Goal: Information Seeking & Learning: Find specific fact

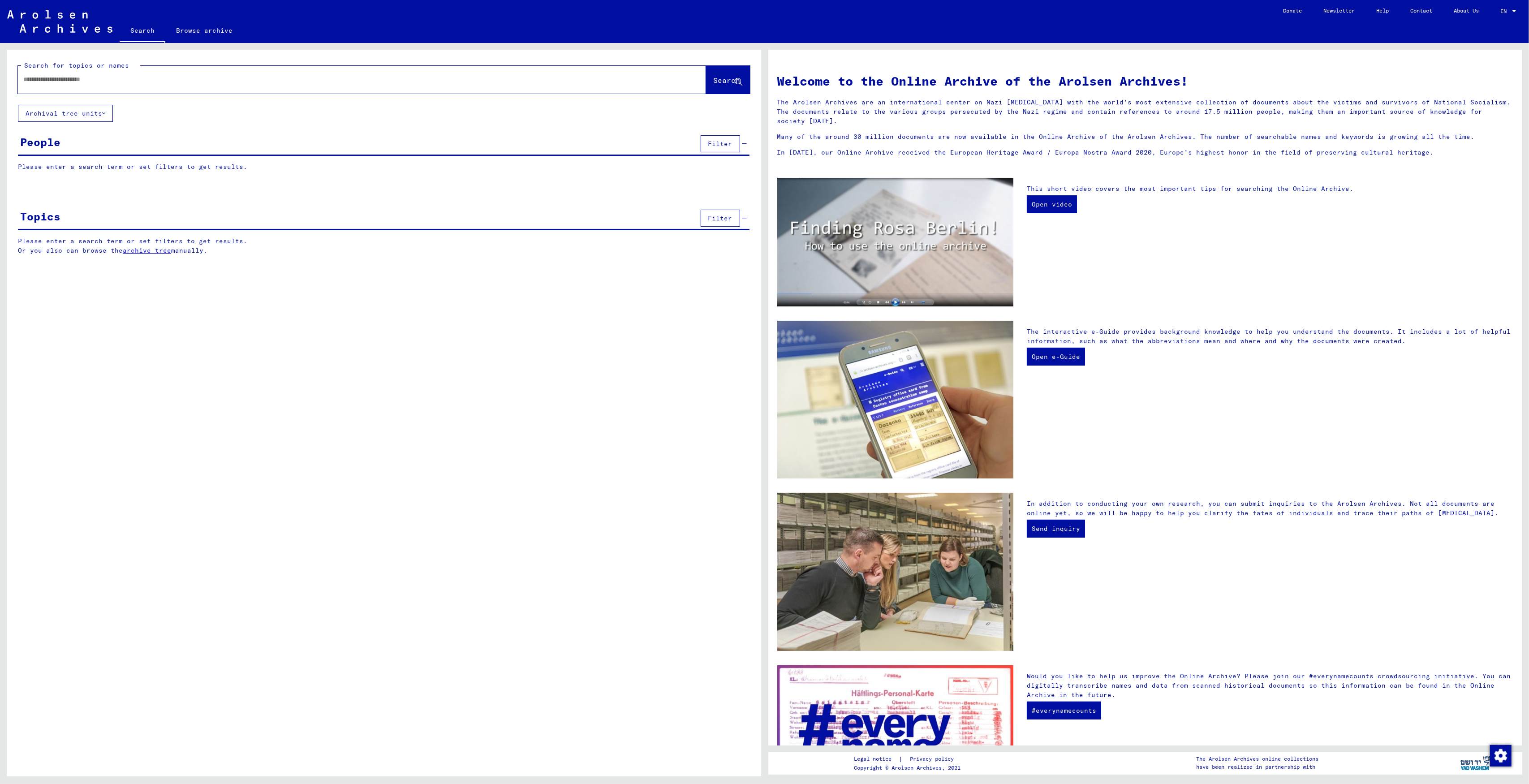
click at [249, 81] on input "text" at bounding box center [351, 80] width 656 height 9
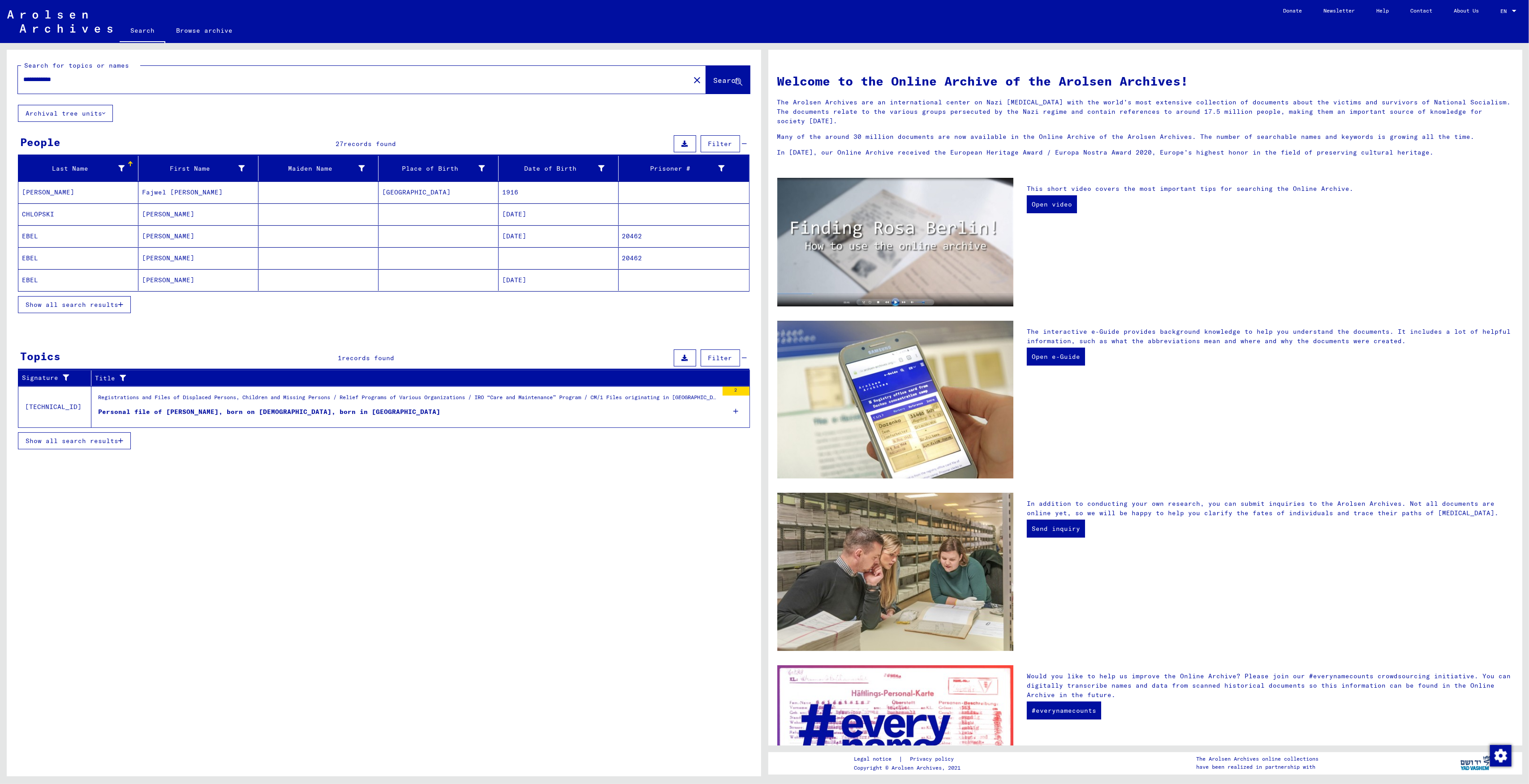
click at [107, 309] on span "Show all search results" at bounding box center [72, 304] width 93 height 8
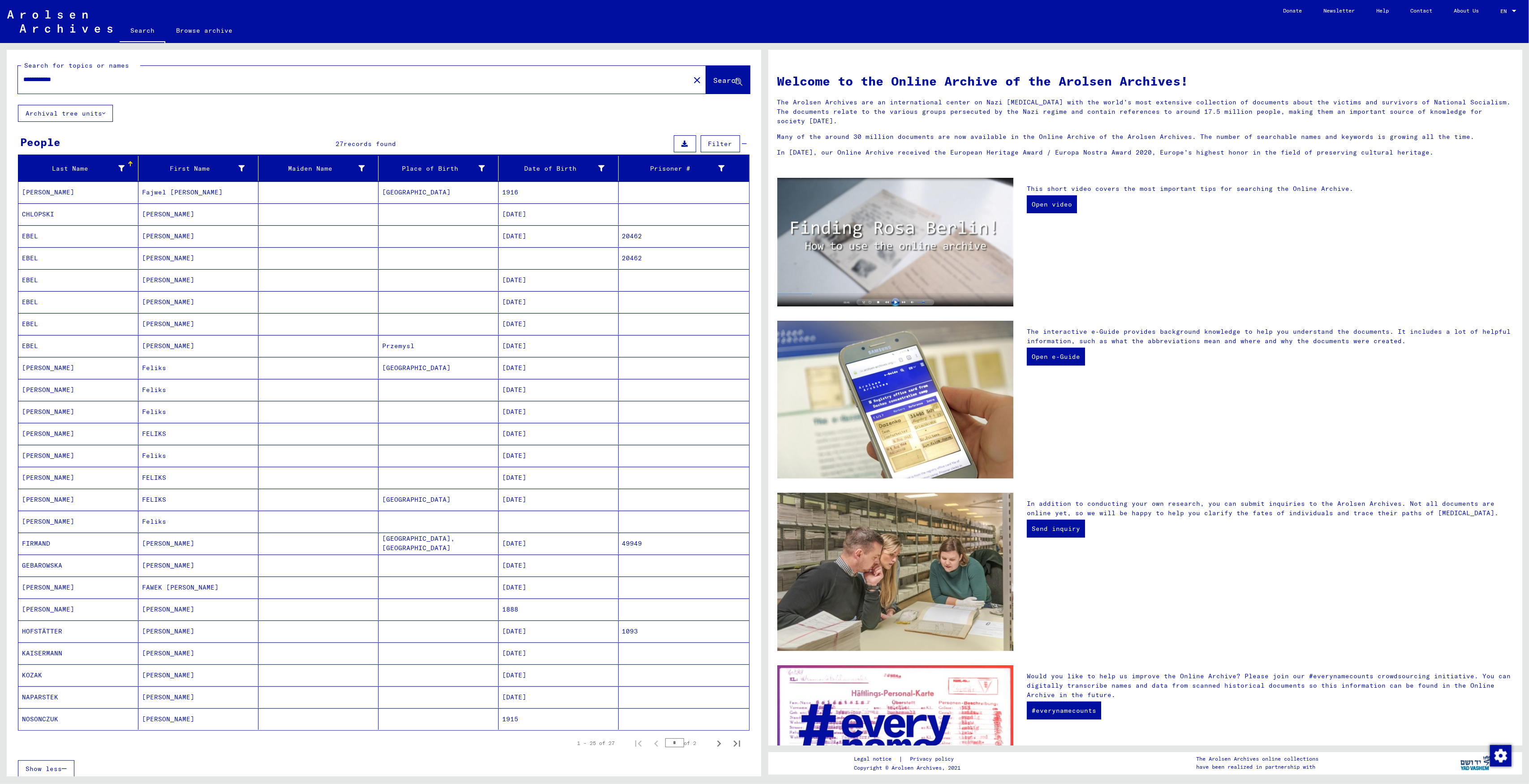
click at [531, 214] on mat-cell "[DATE]" at bounding box center [559, 214] width 120 height 21
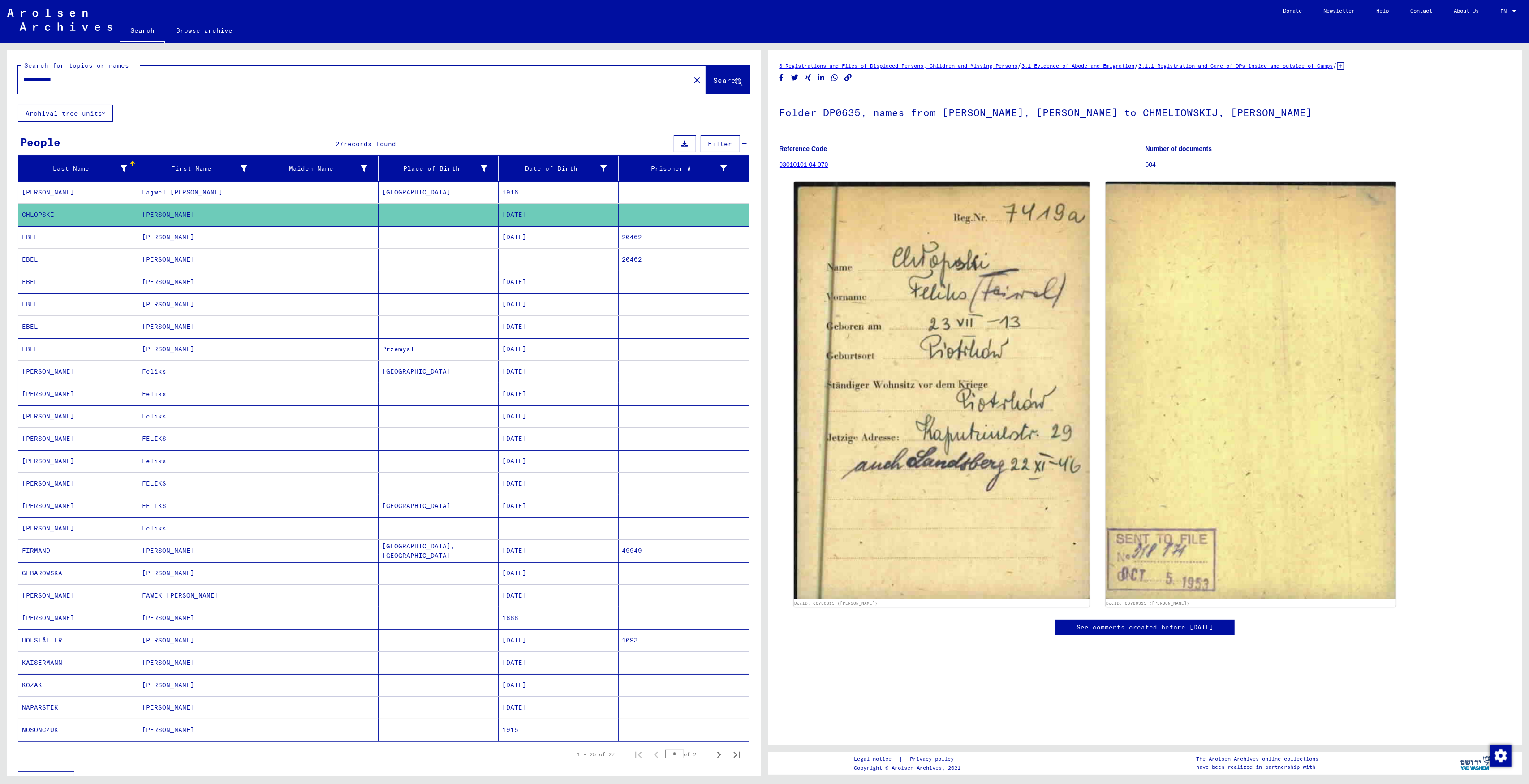
click at [173, 374] on mat-cell "Feliks" at bounding box center [198, 372] width 120 height 22
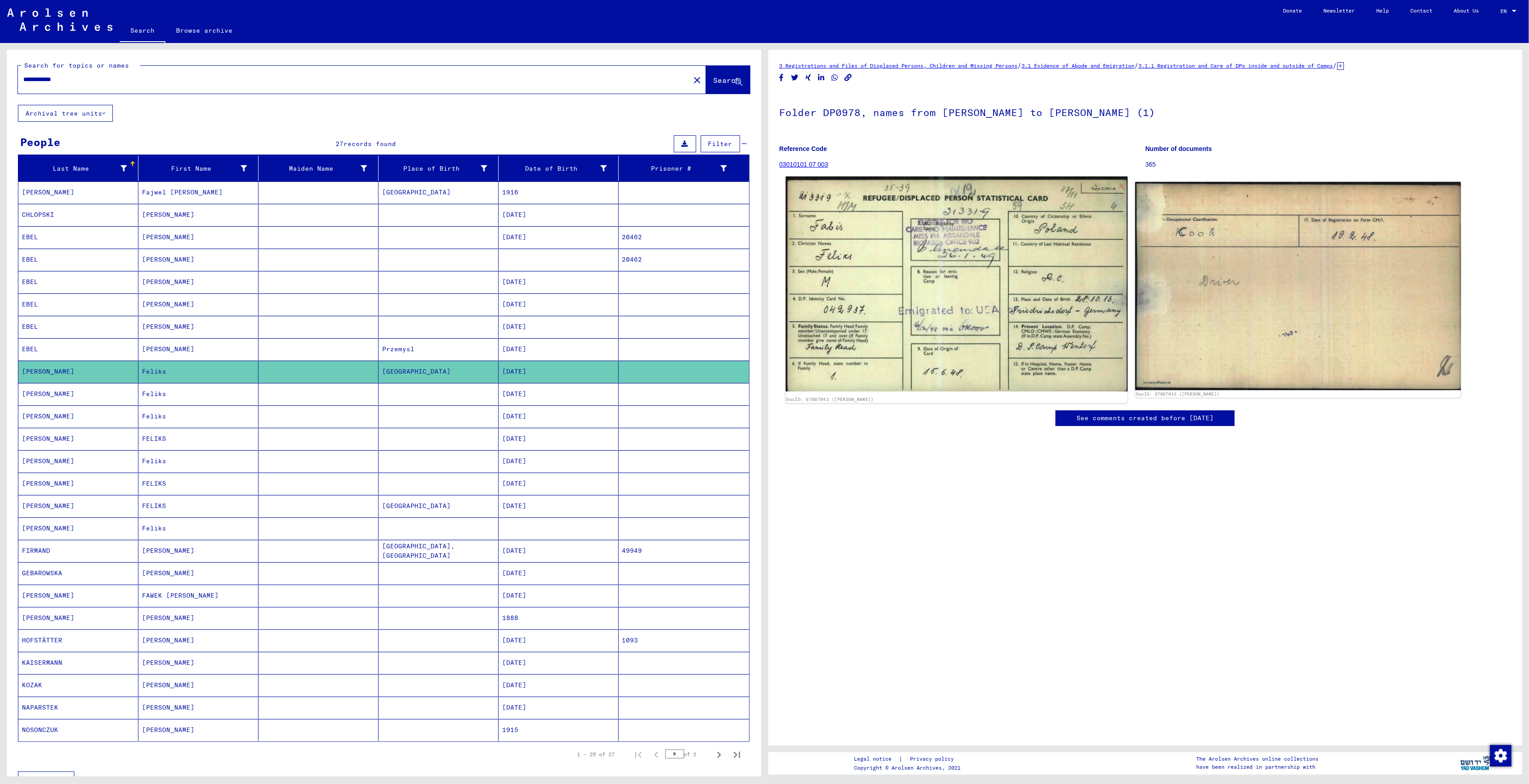
click at [883, 320] on img at bounding box center [956, 284] width 342 height 215
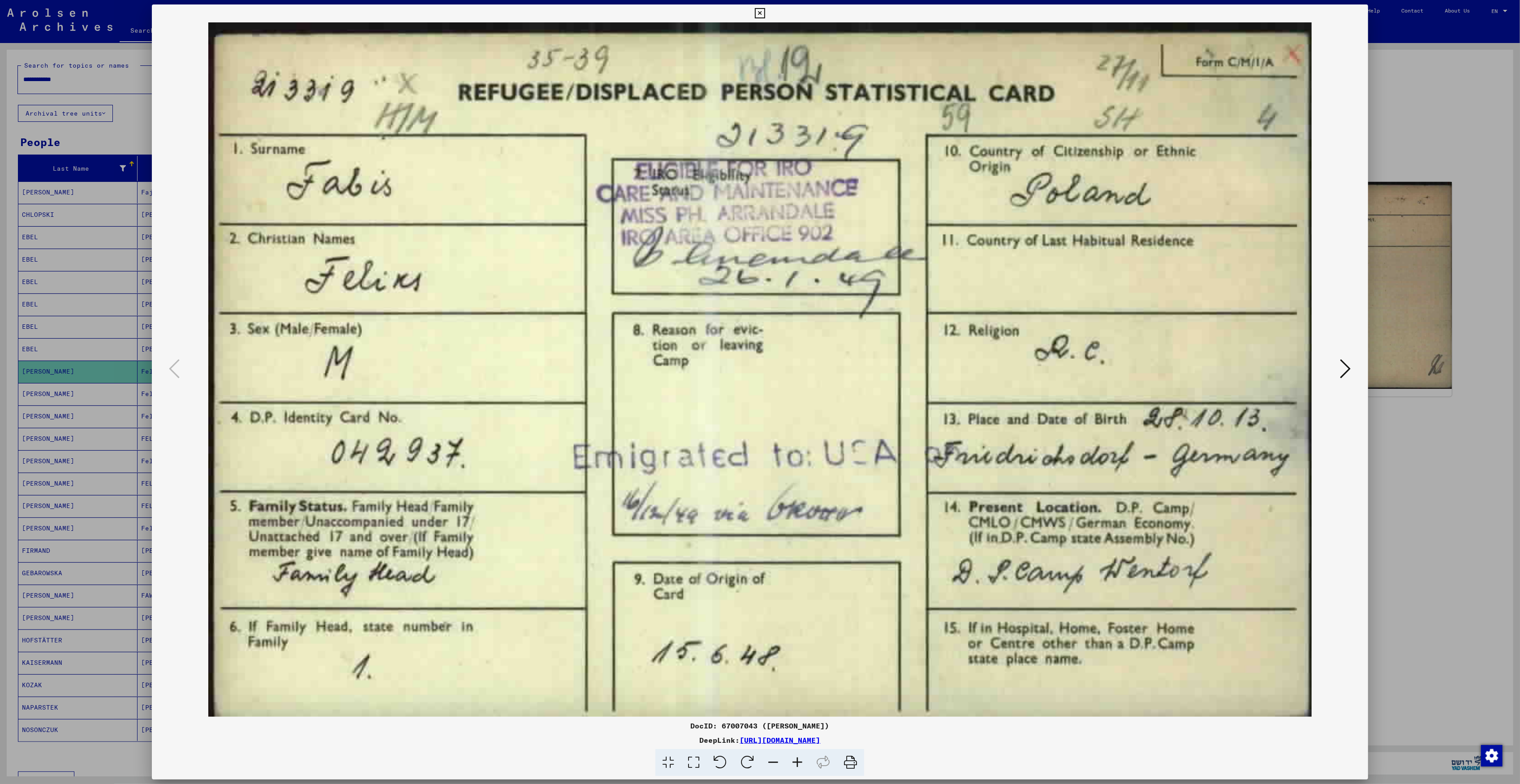
click at [1351, 363] on icon at bounding box center [1346, 369] width 11 height 21
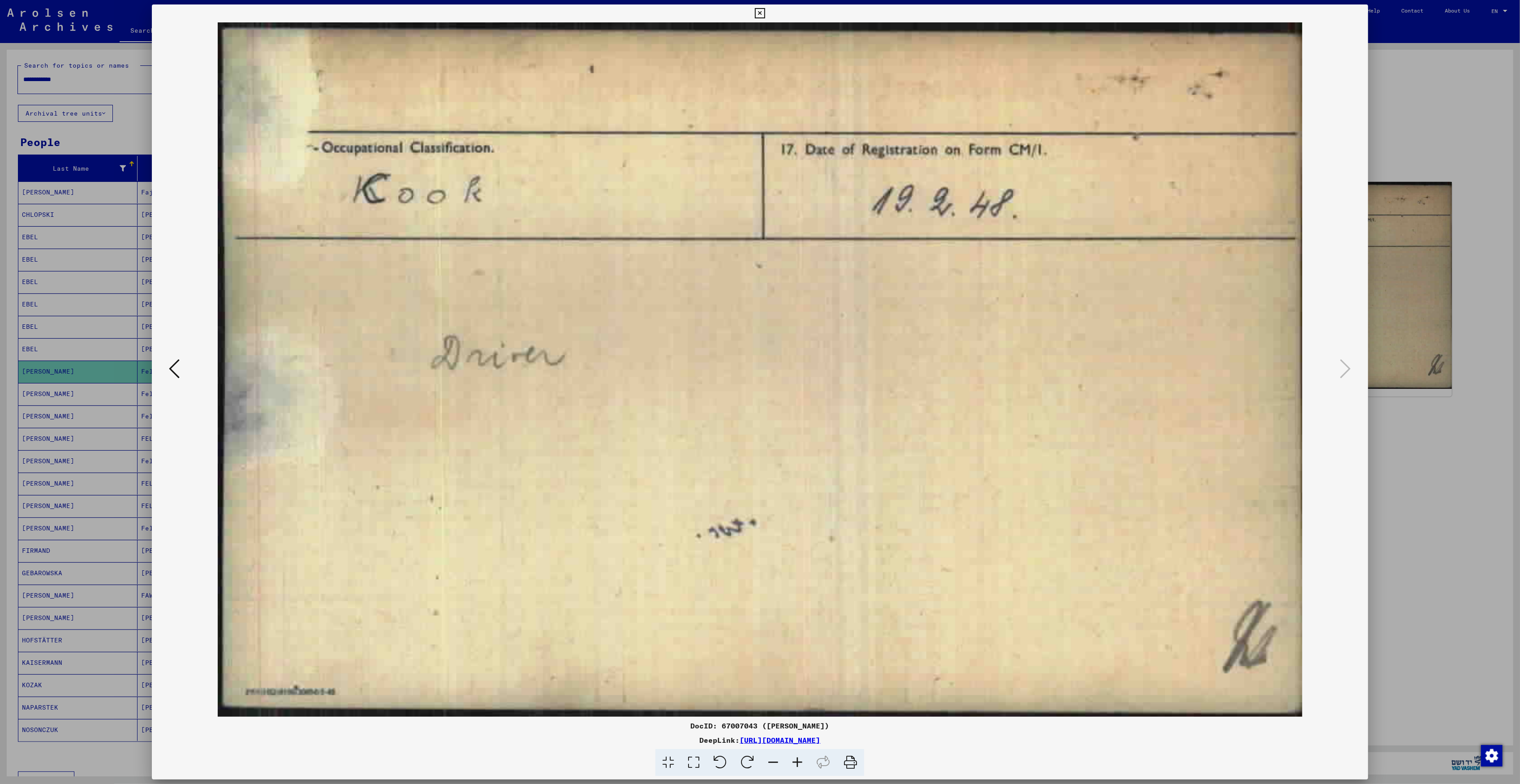
click at [1397, 434] on div at bounding box center [760, 392] width 1520 height 784
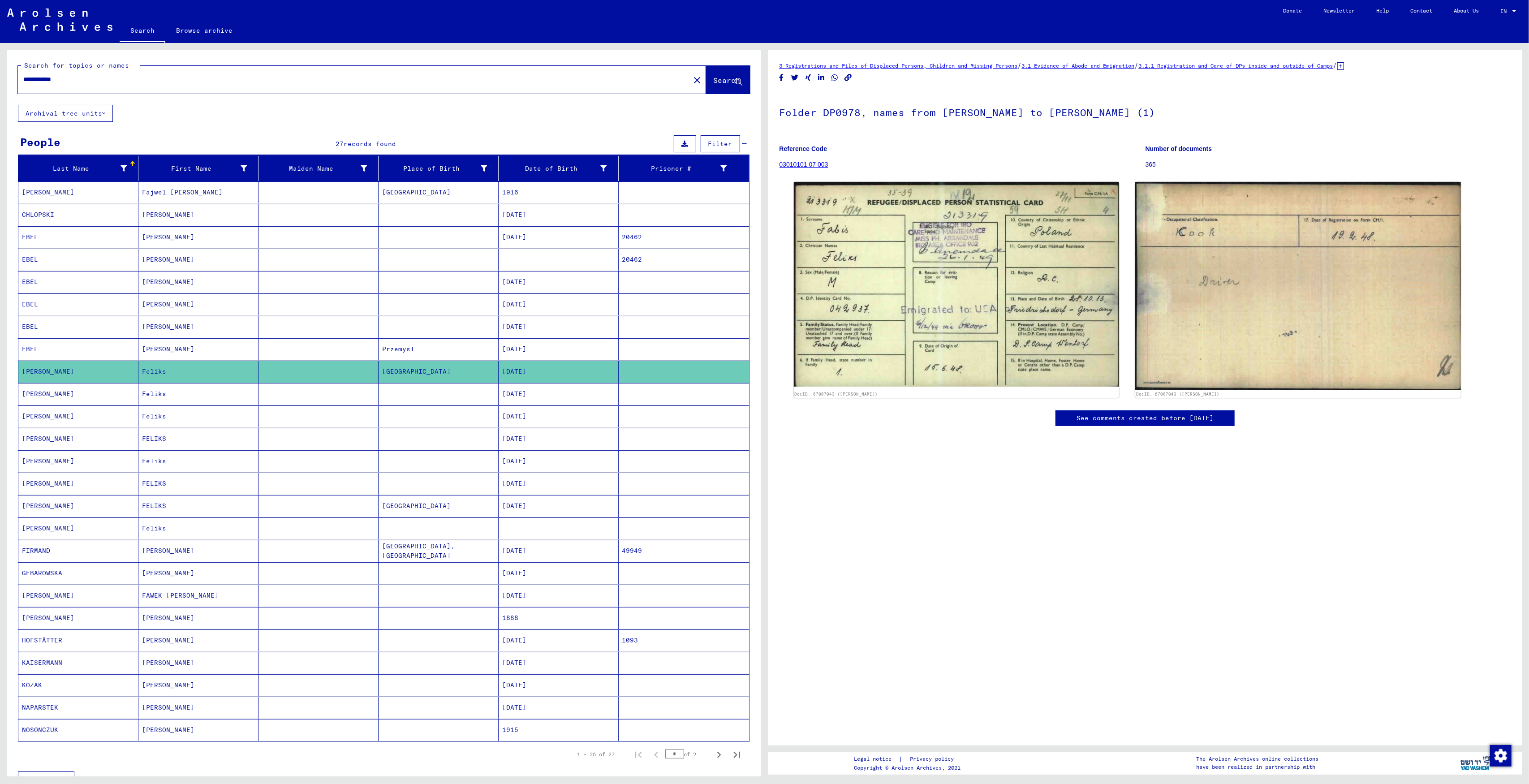
click at [161, 393] on mat-cell "Feliks" at bounding box center [198, 393] width 120 height 22
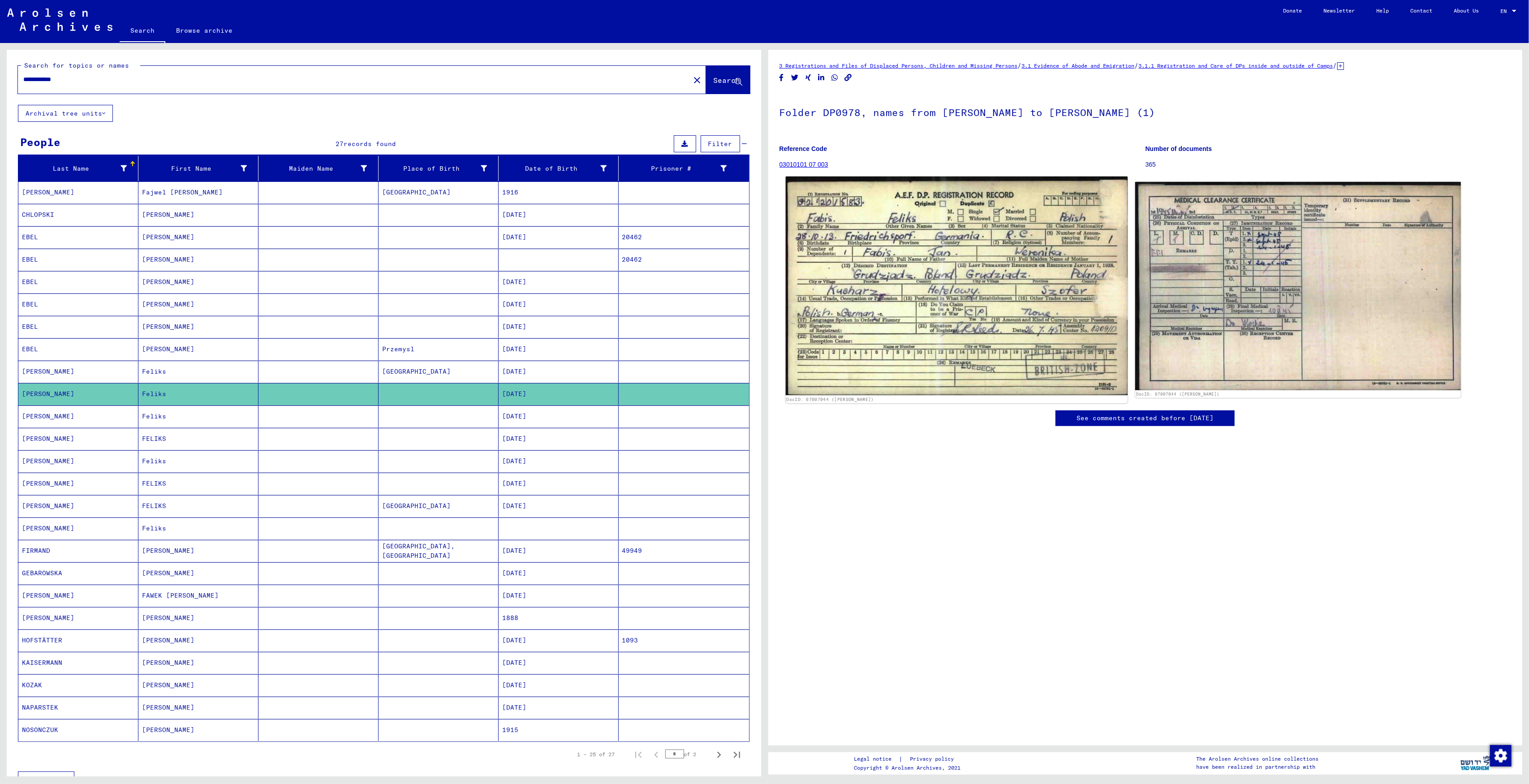
click at [952, 322] on img at bounding box center [956, 285] width 342 height 218
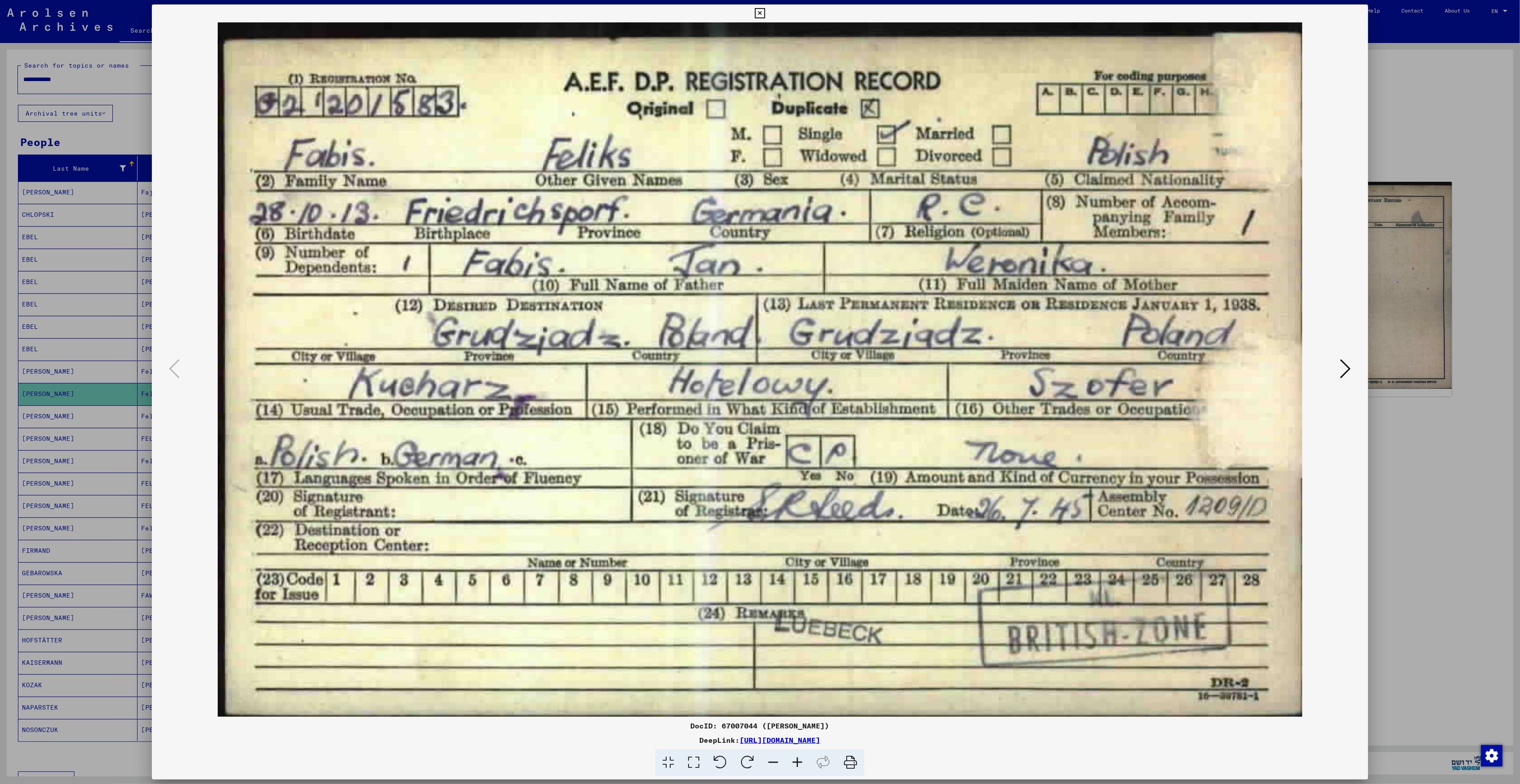
click at [1397, 262] on div at bounding box center [760, 392] width 1520 height 784
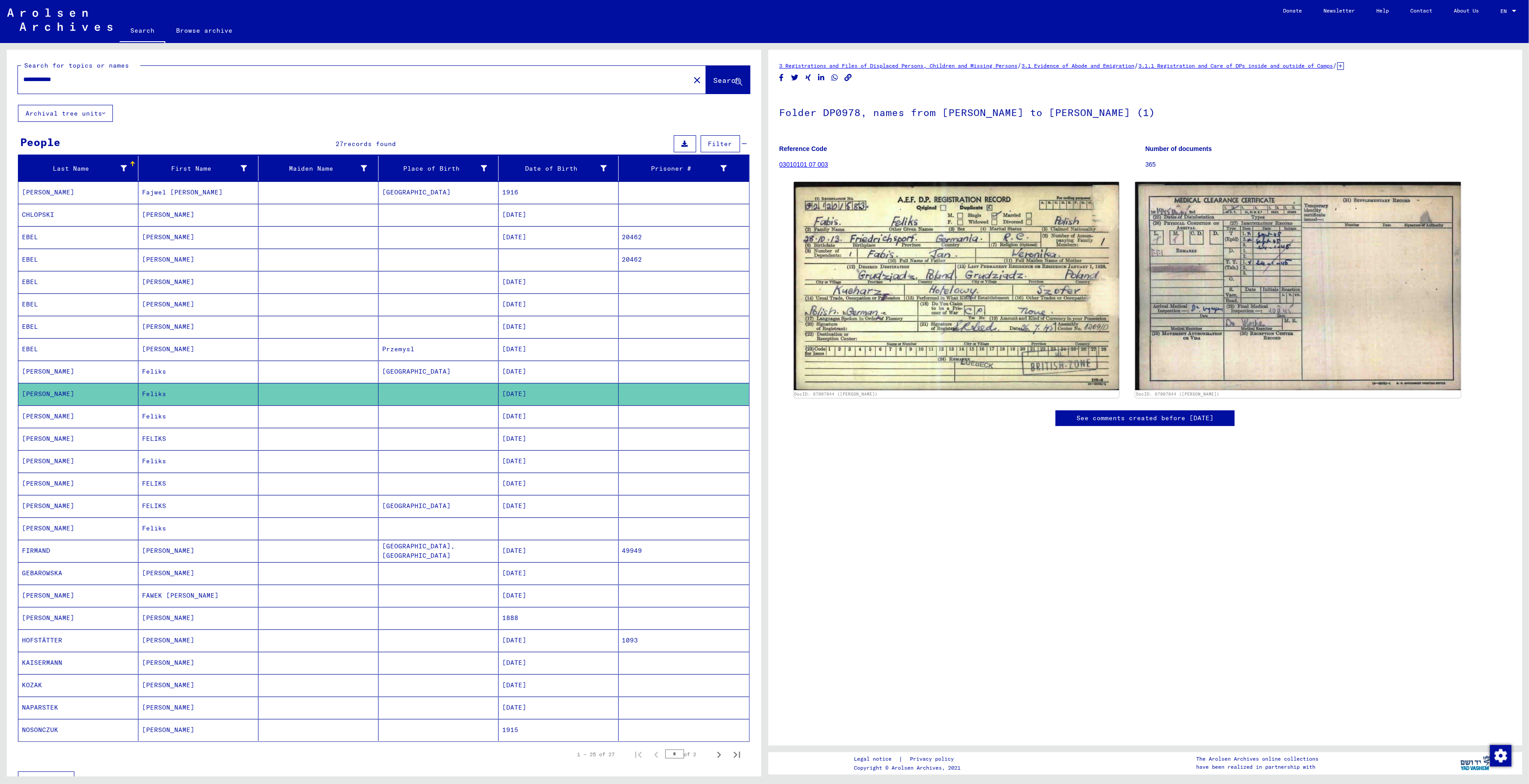
click at [524, 382] on mat-cell "[DATE]" at bounding box center [559, 372] width 120 height 22
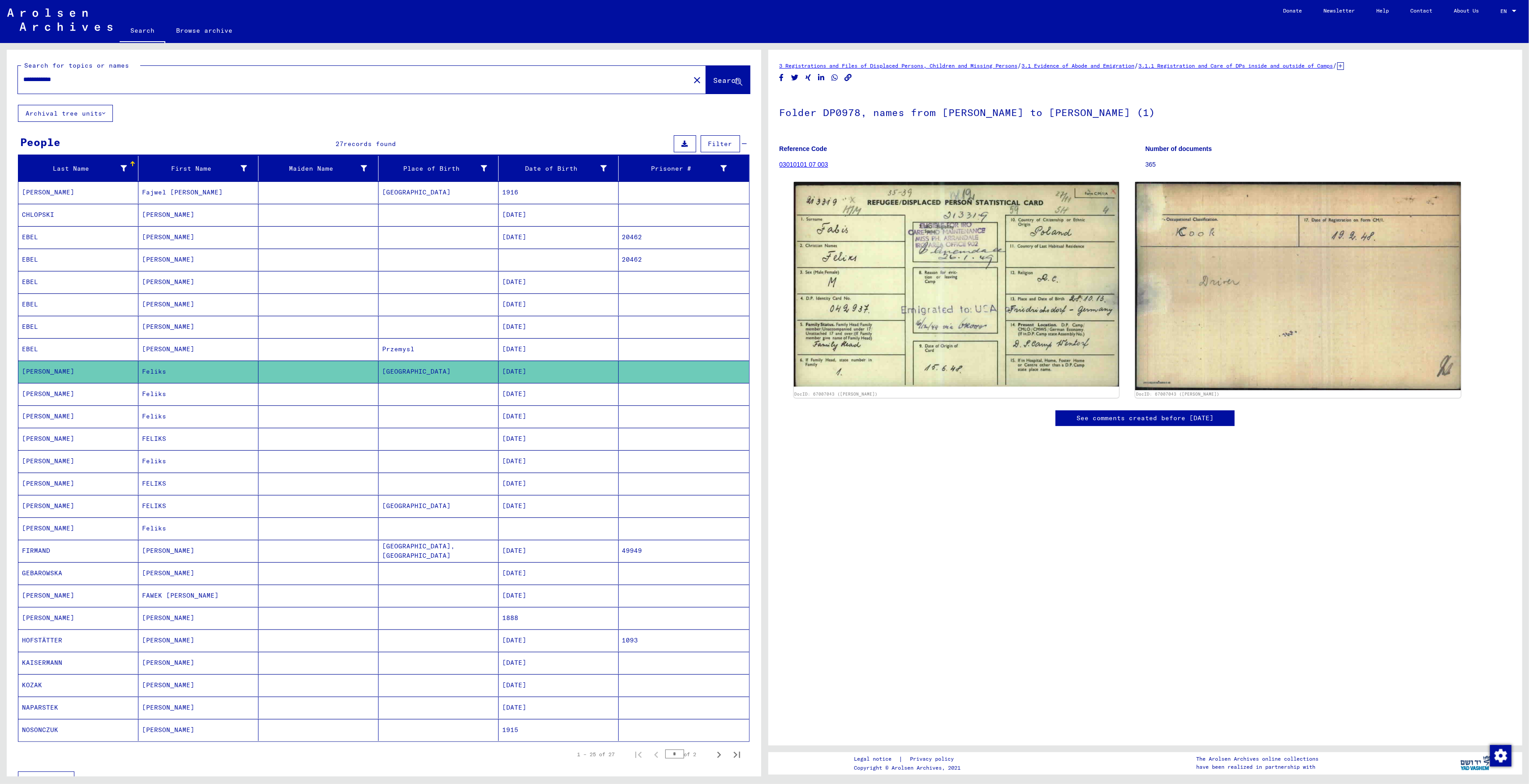
click at [548, 413] on mat-cell "[DATE]" at bounding box center [559, 416] width 120 height 22
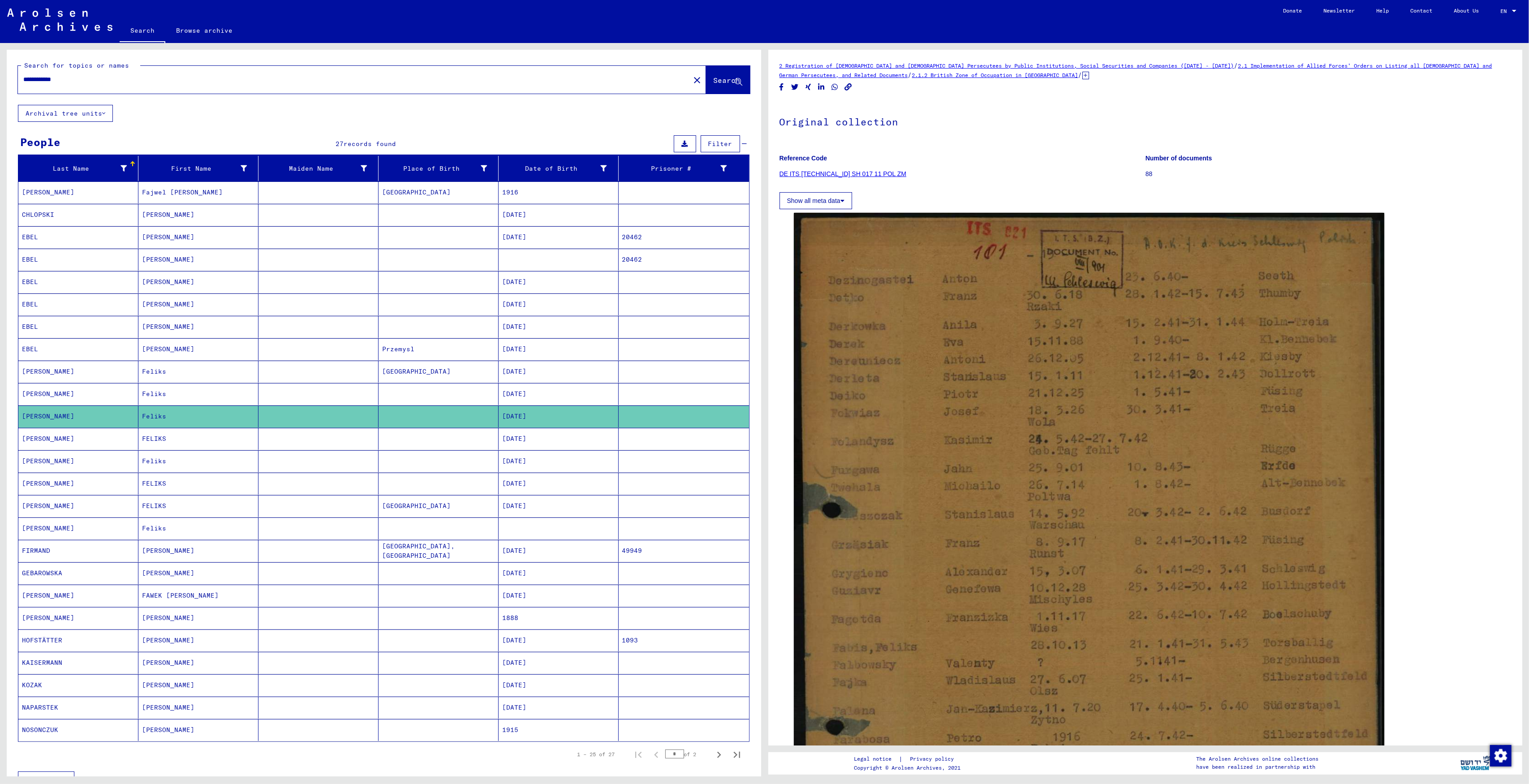
click at [532, 446] on mat-cell "[DATE]" at bounding box center [559, 439] width 120 height 22
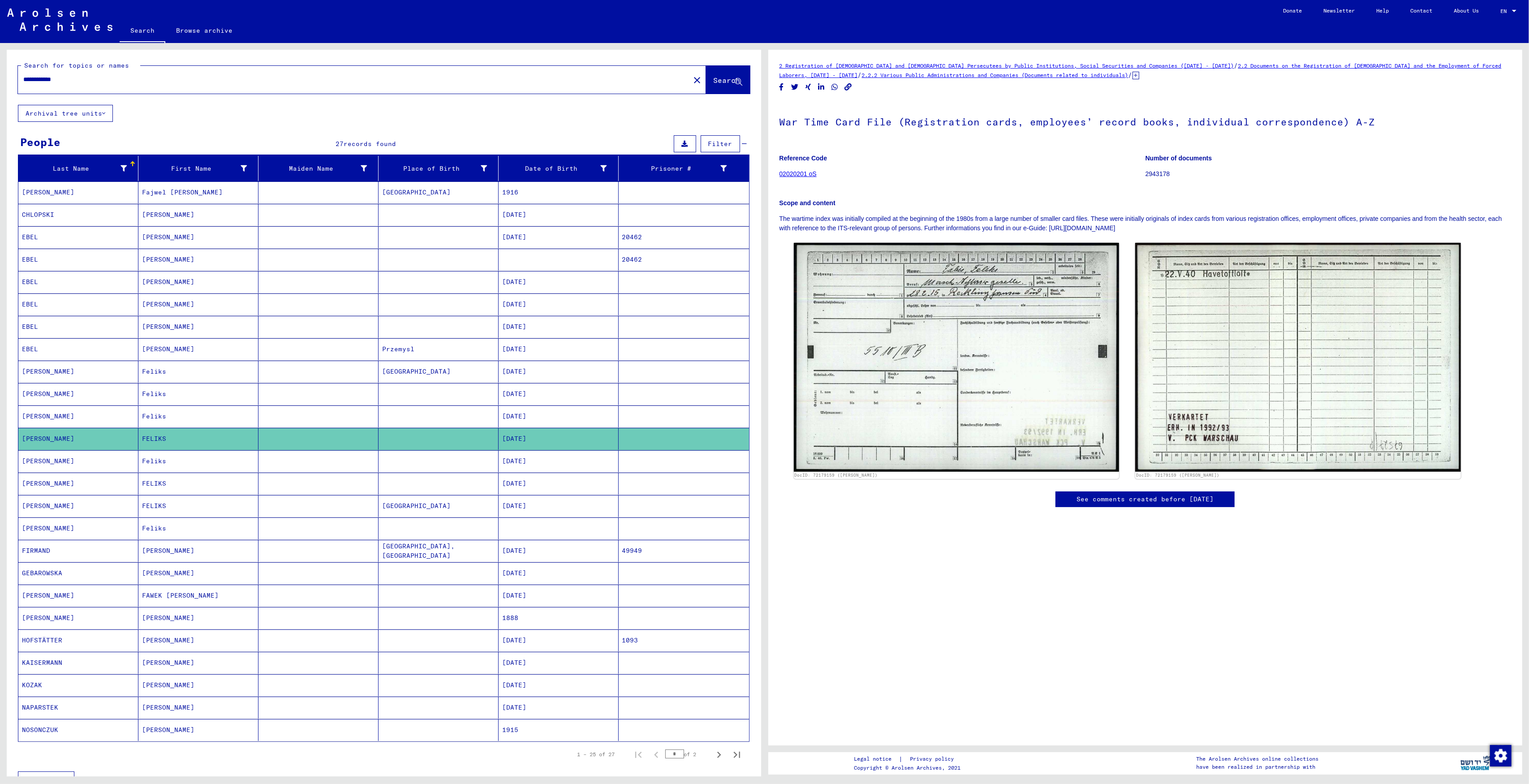
click at [545, 468] on mat-cell "[DATE]" at bounding box center [559, 461] width 120 height 22
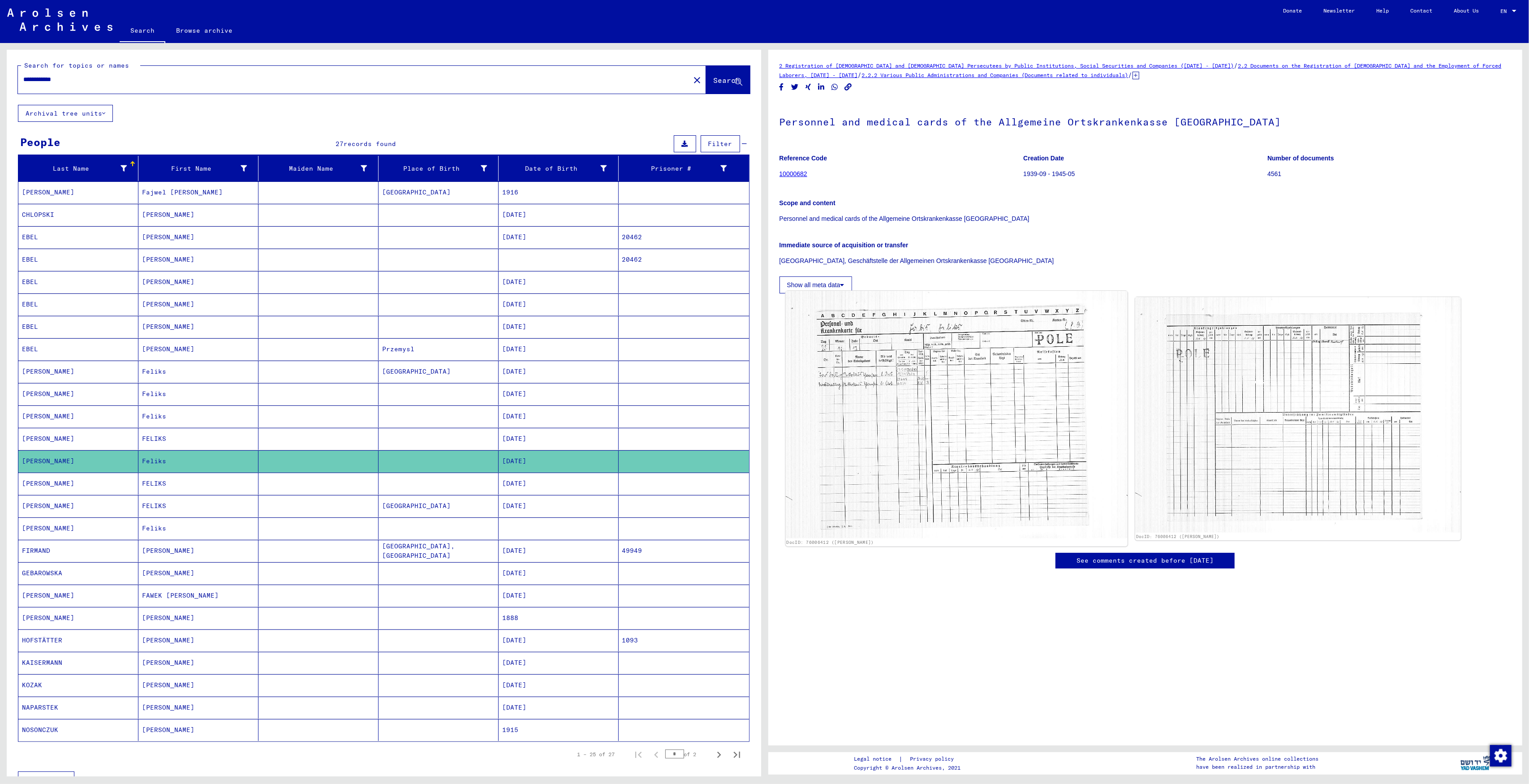
click at [798, 433] on img at bounding box center [956, 415] width 342 height 247
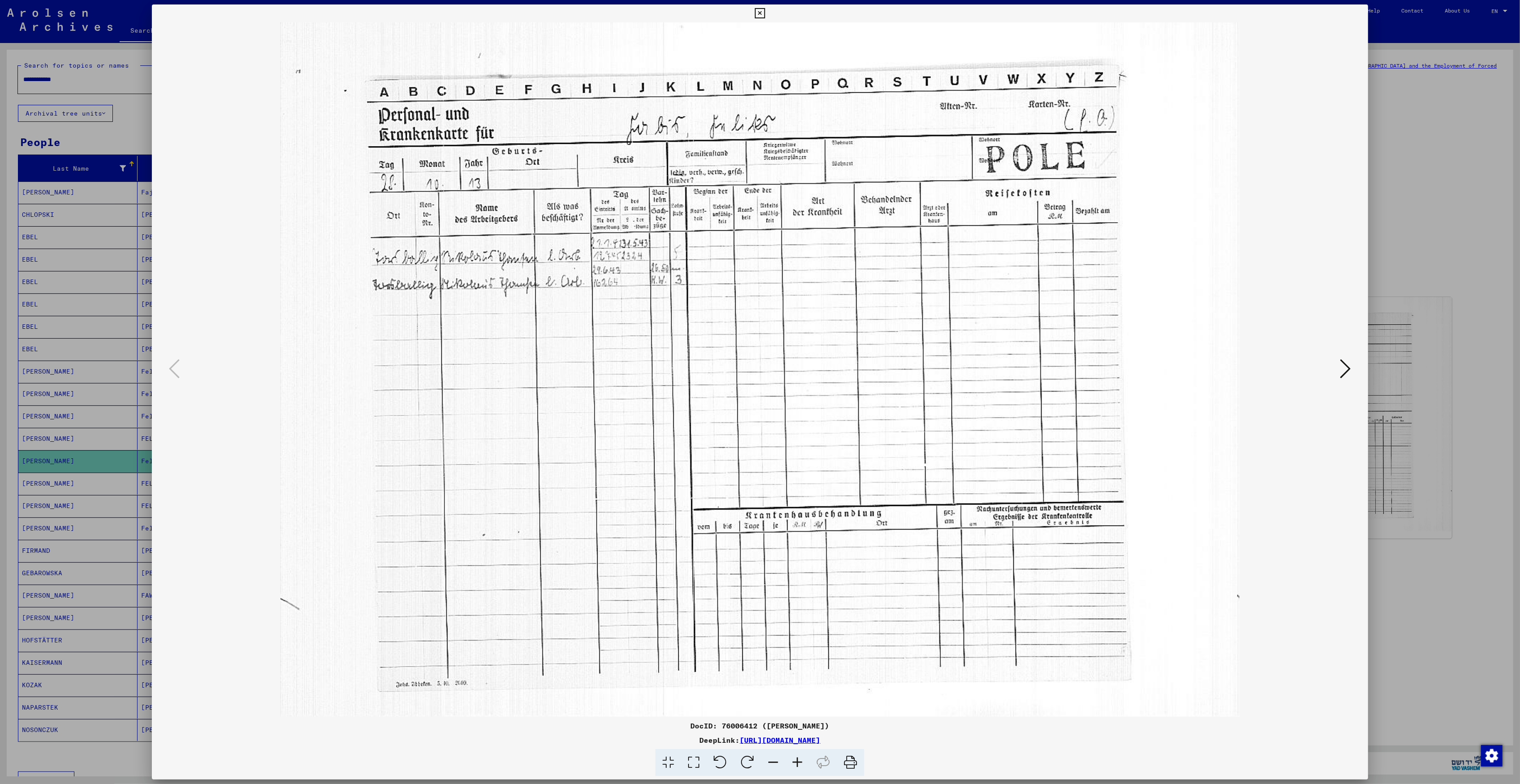
click at [83, 337] on div at bounding box center [760, 392] width 1520 height 784
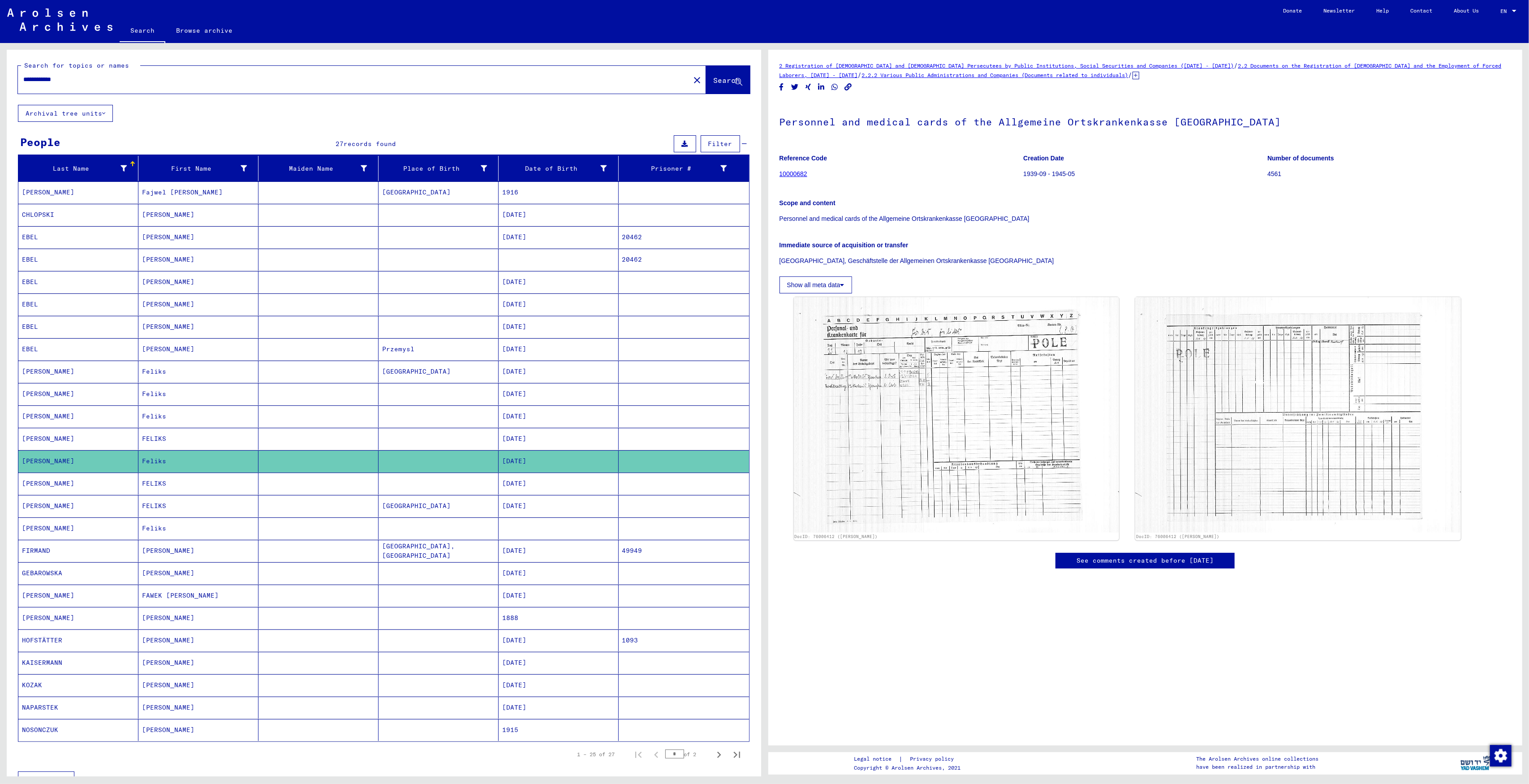
click at [538, 488] on mat-cell "[DATE]" at bounding box center [559, 483] width 120 height 22
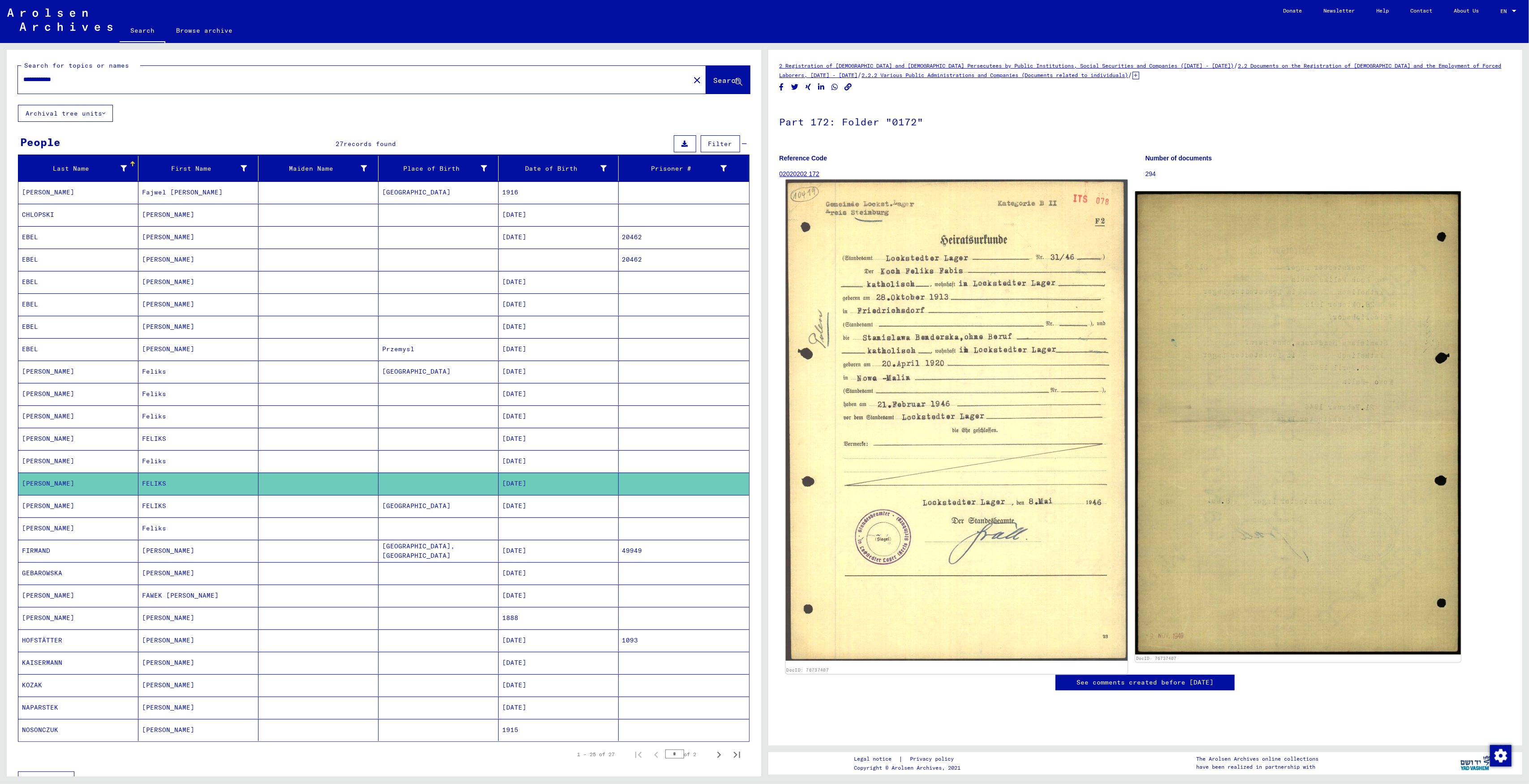
click at [961, 348] on img at bounding box center [956, 420] width 342 height 481
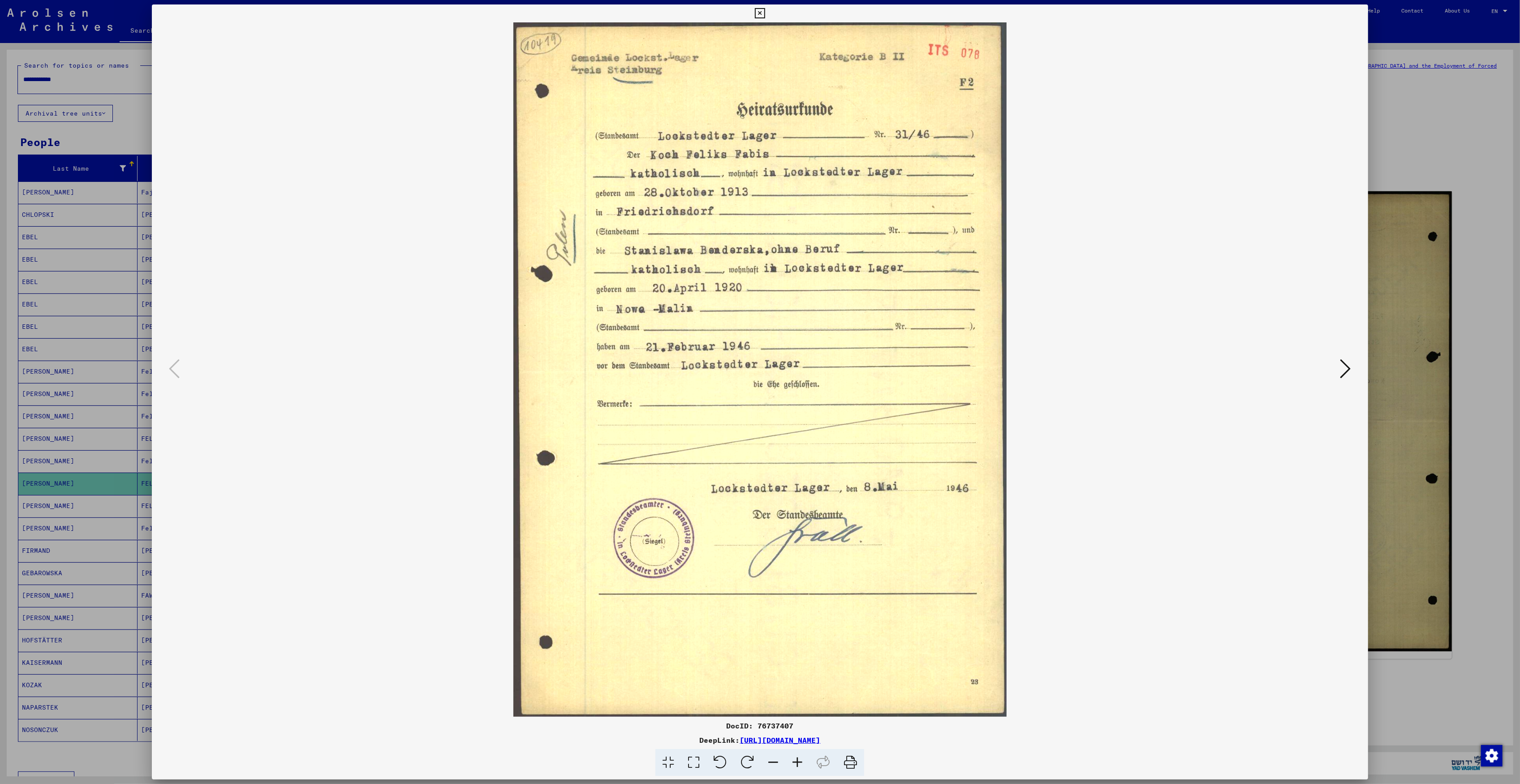
click at [67, 301] on div at bounding box center [760, 392] width 1520 height 784
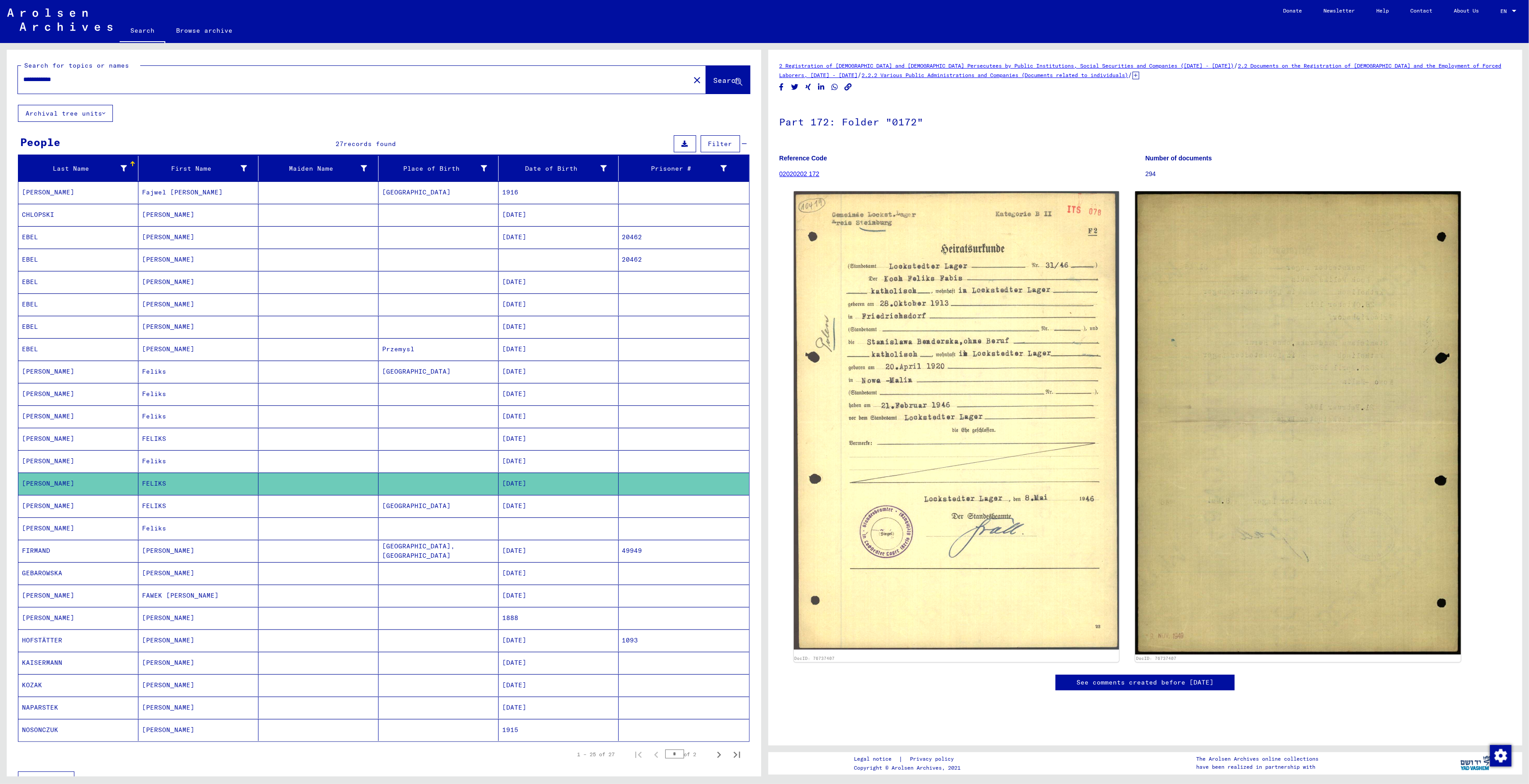
click at [201, 517] on mat-cell "FELIKS" at bounding box center [198, 506] width 120 height 22
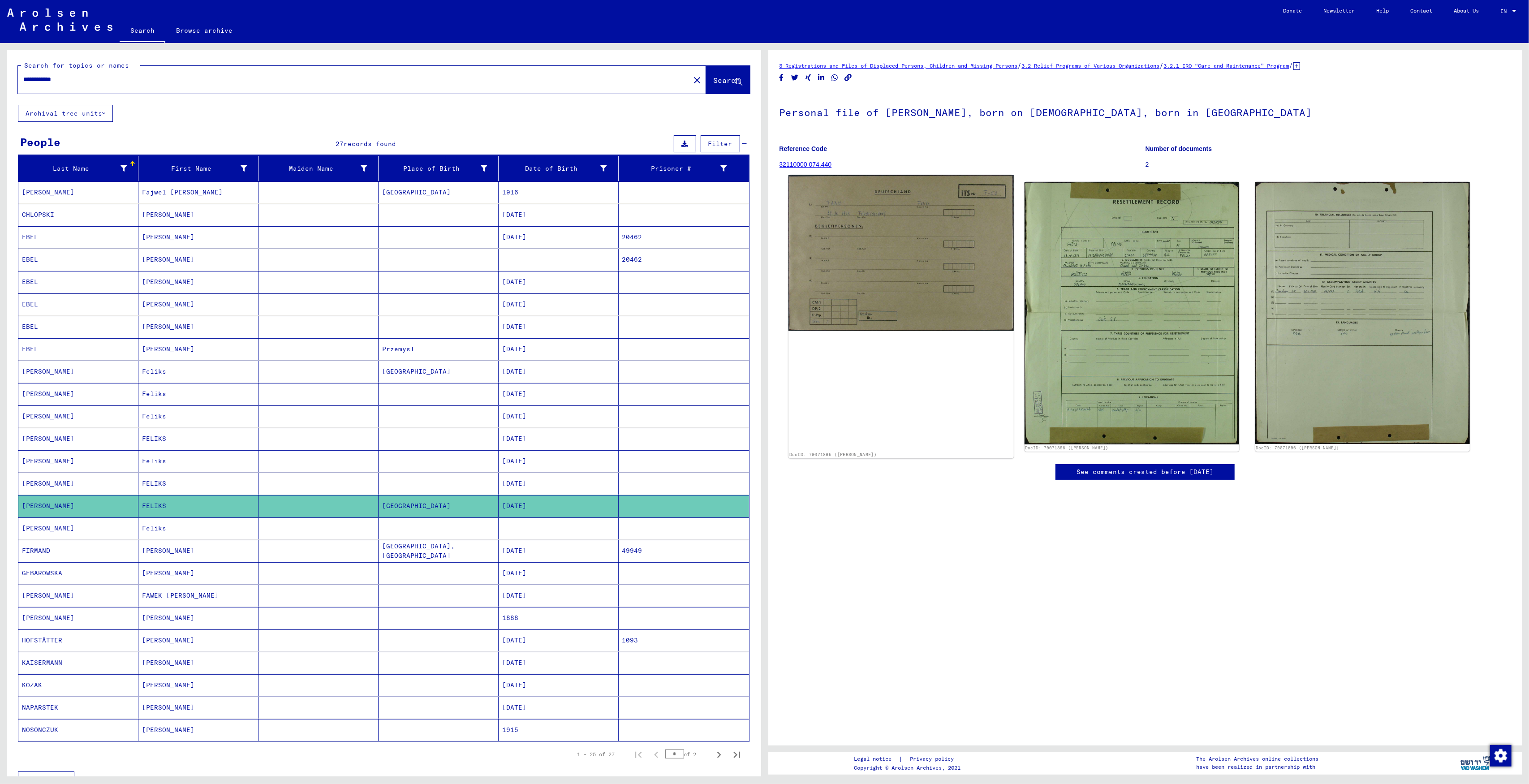
click at [940, 290] on img at bounding box center [901, 253] width 226 height 156
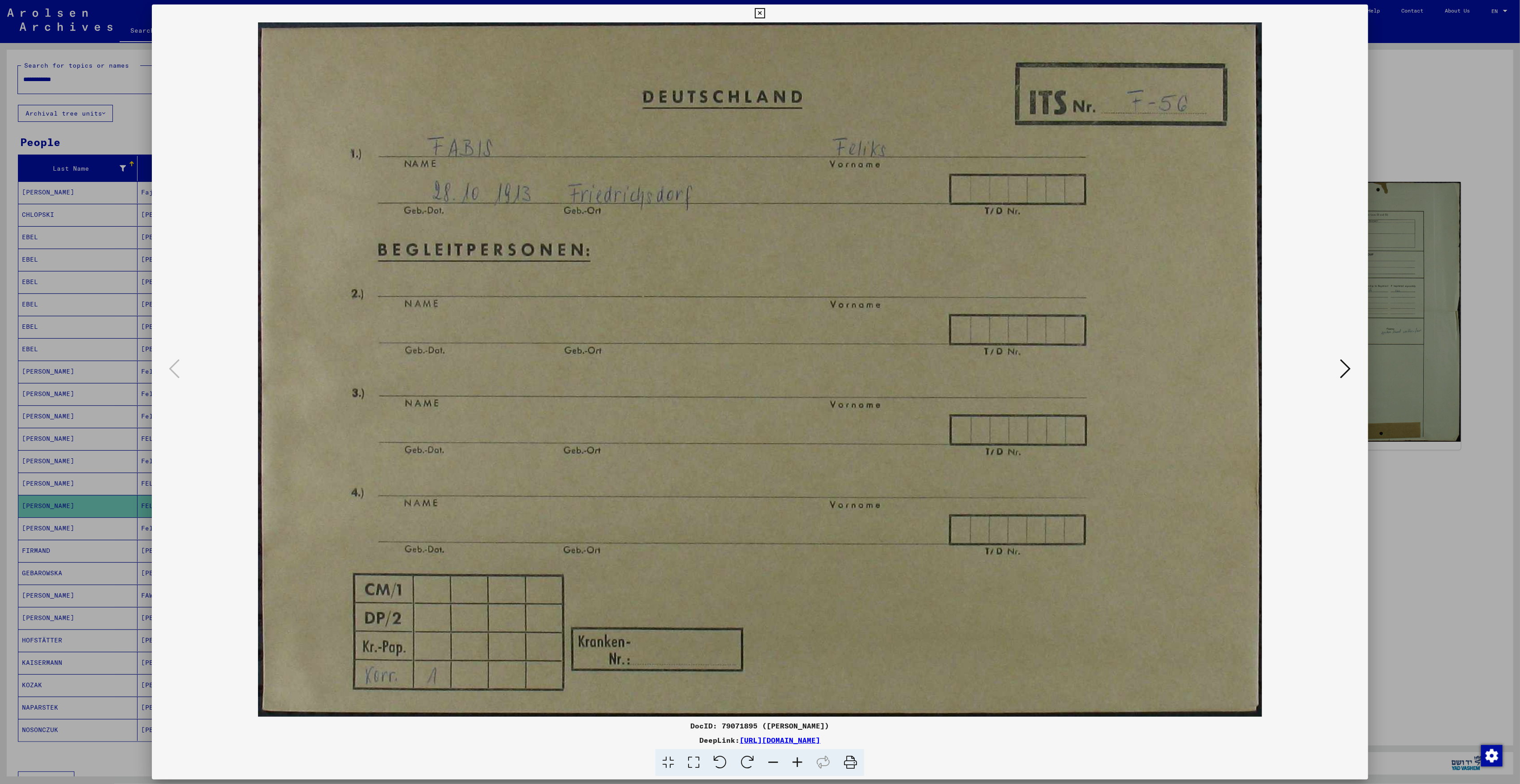
click at [1344, 372] on icon at bounding box center [1346, 369] width 11 height 21
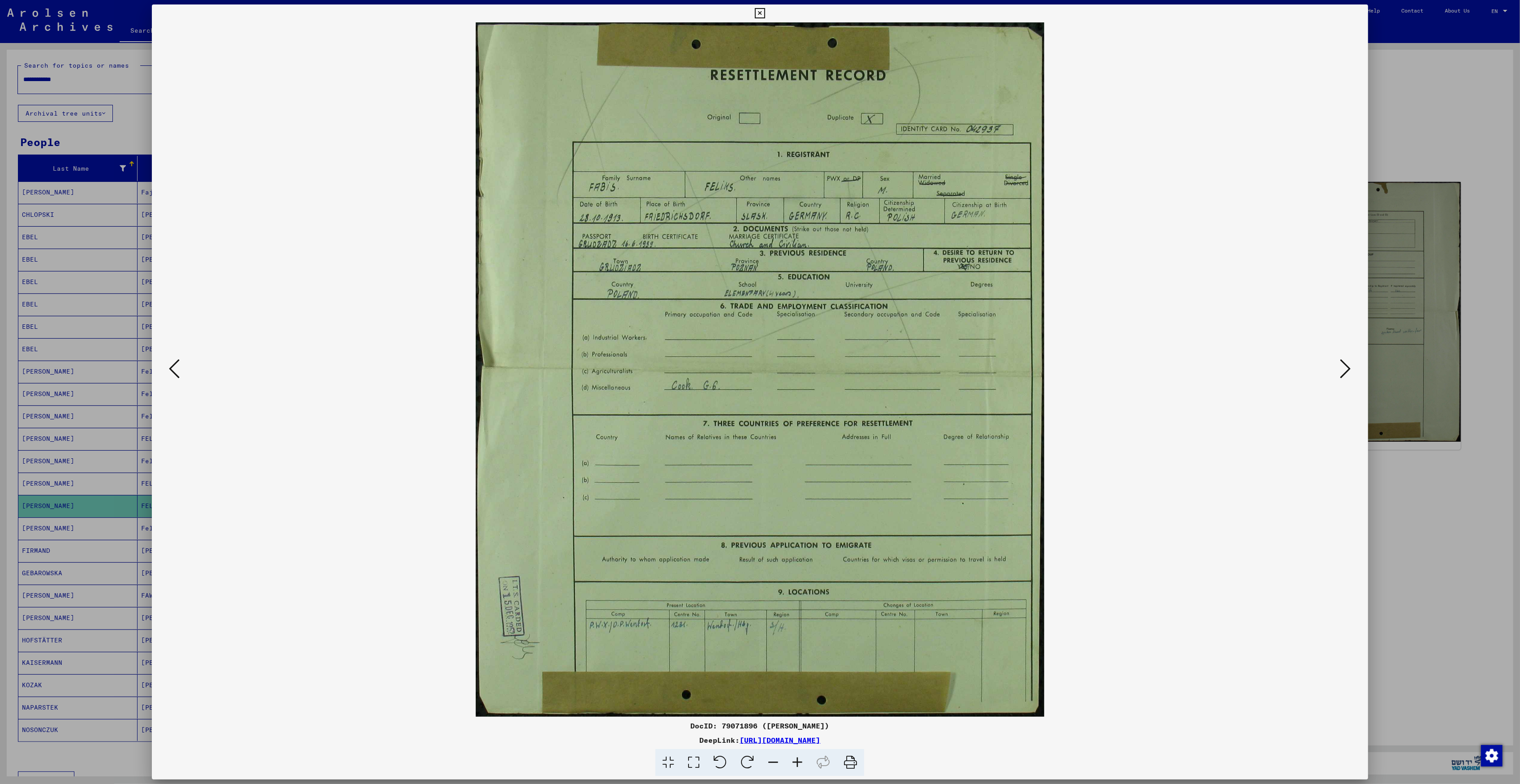
click at [1351, 373] on icon at bounding box center [1346, 369] width 11 height 21
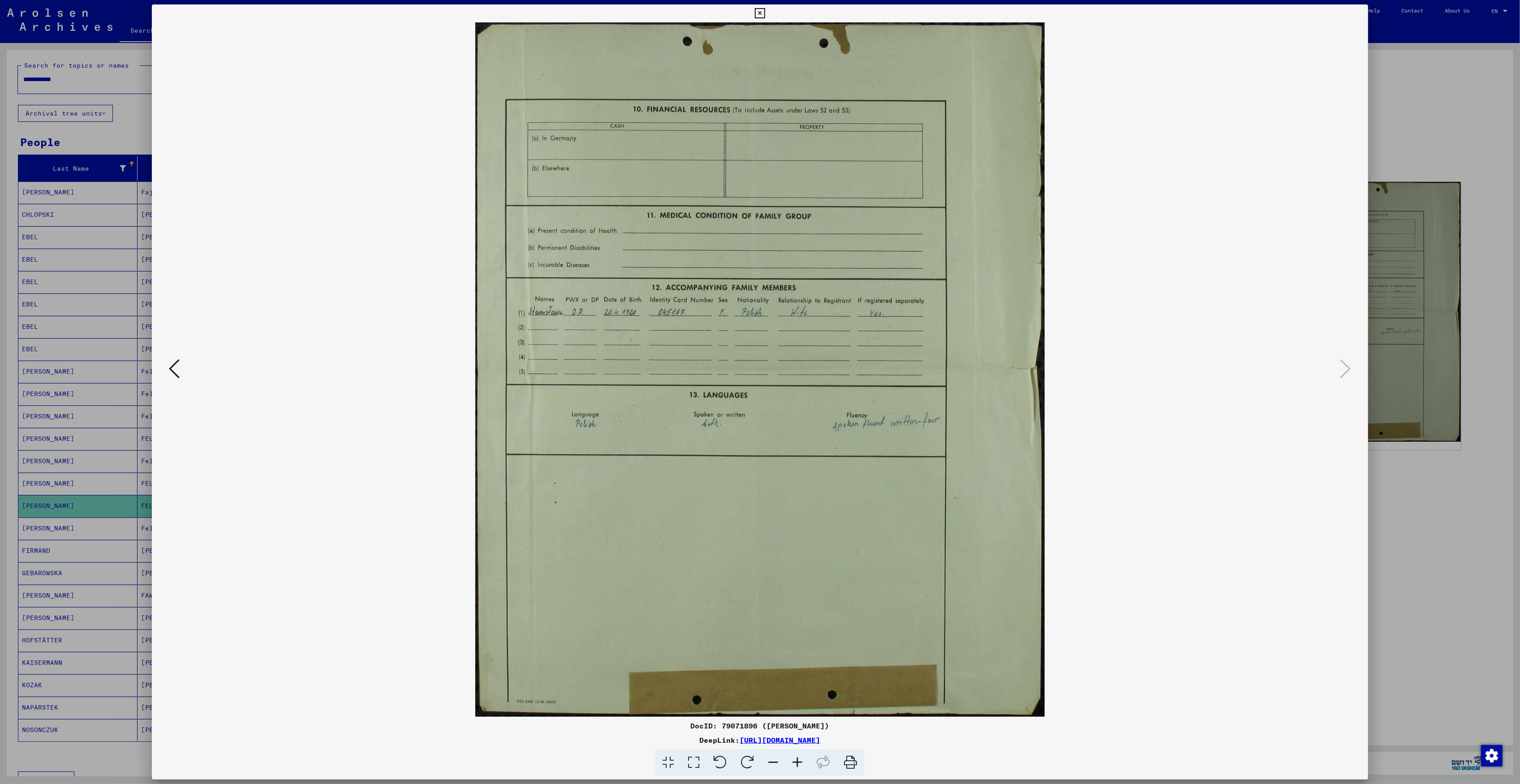
click at [169, 375] on icon at bounding box center [174, 369] width 11 height 21
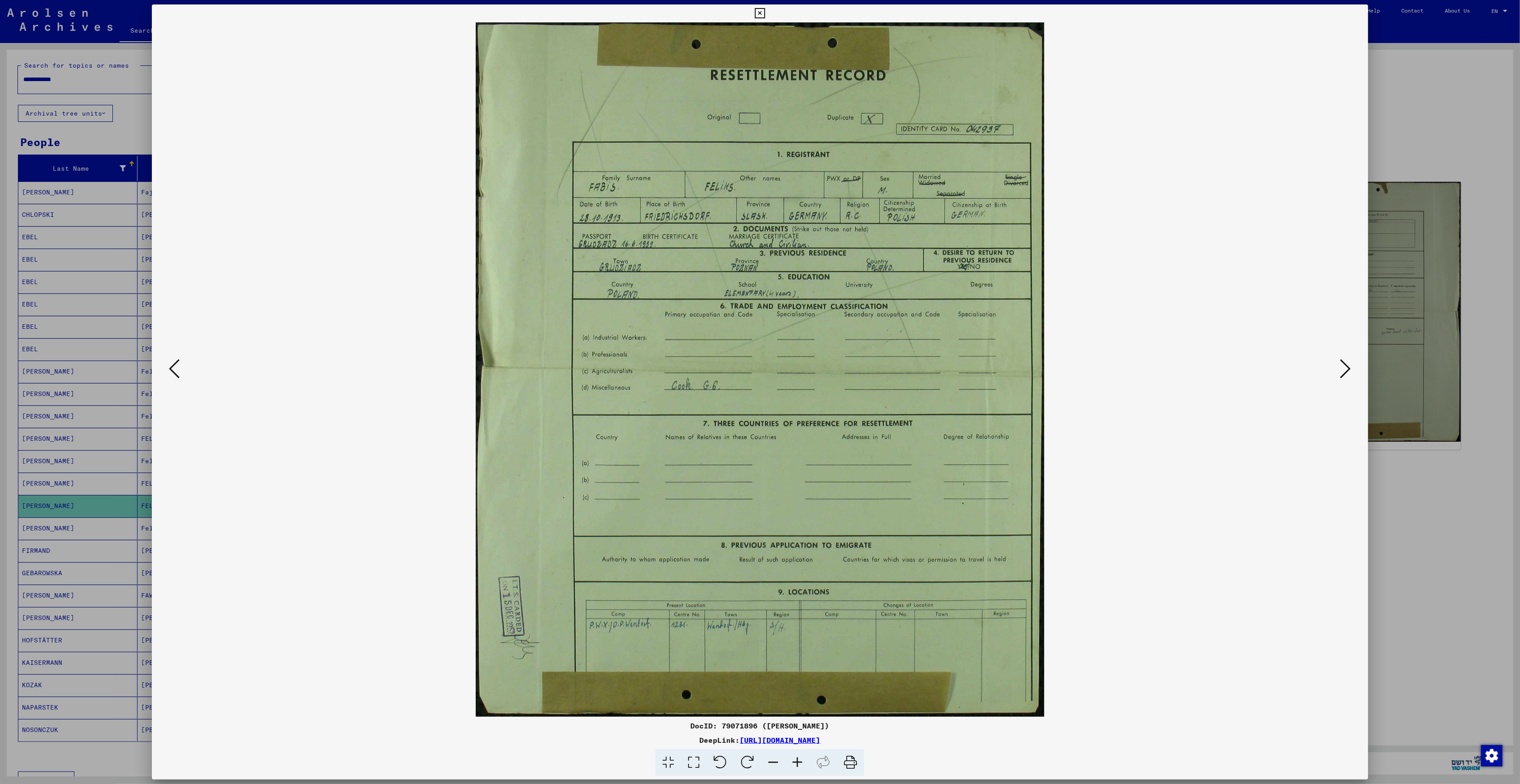
click at [81, 363] on div at bounding box center [760, 392] width 1520 height 784
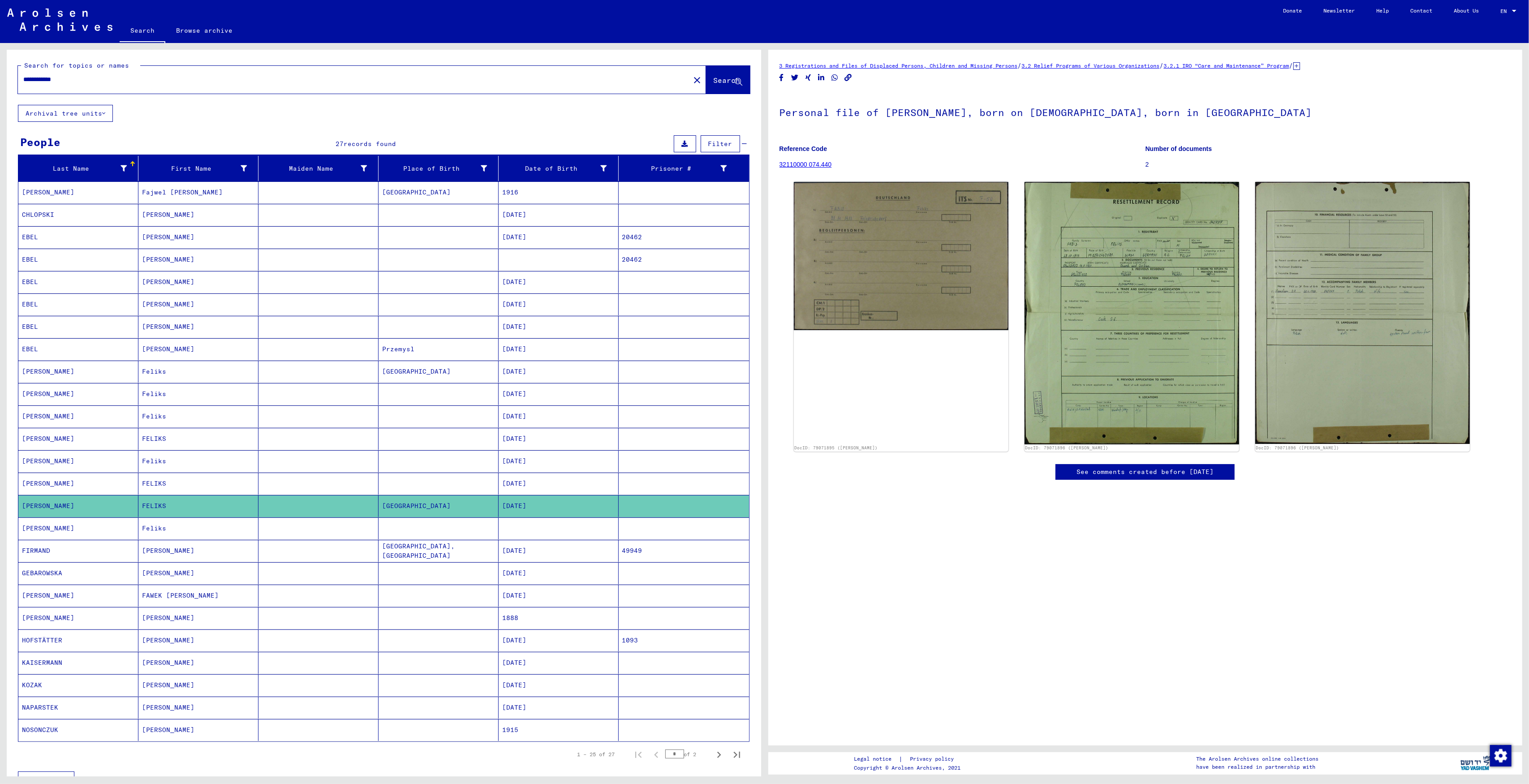
click at [442, 529] on mat-cell at bounding box center [439, 528] width 120 height 22
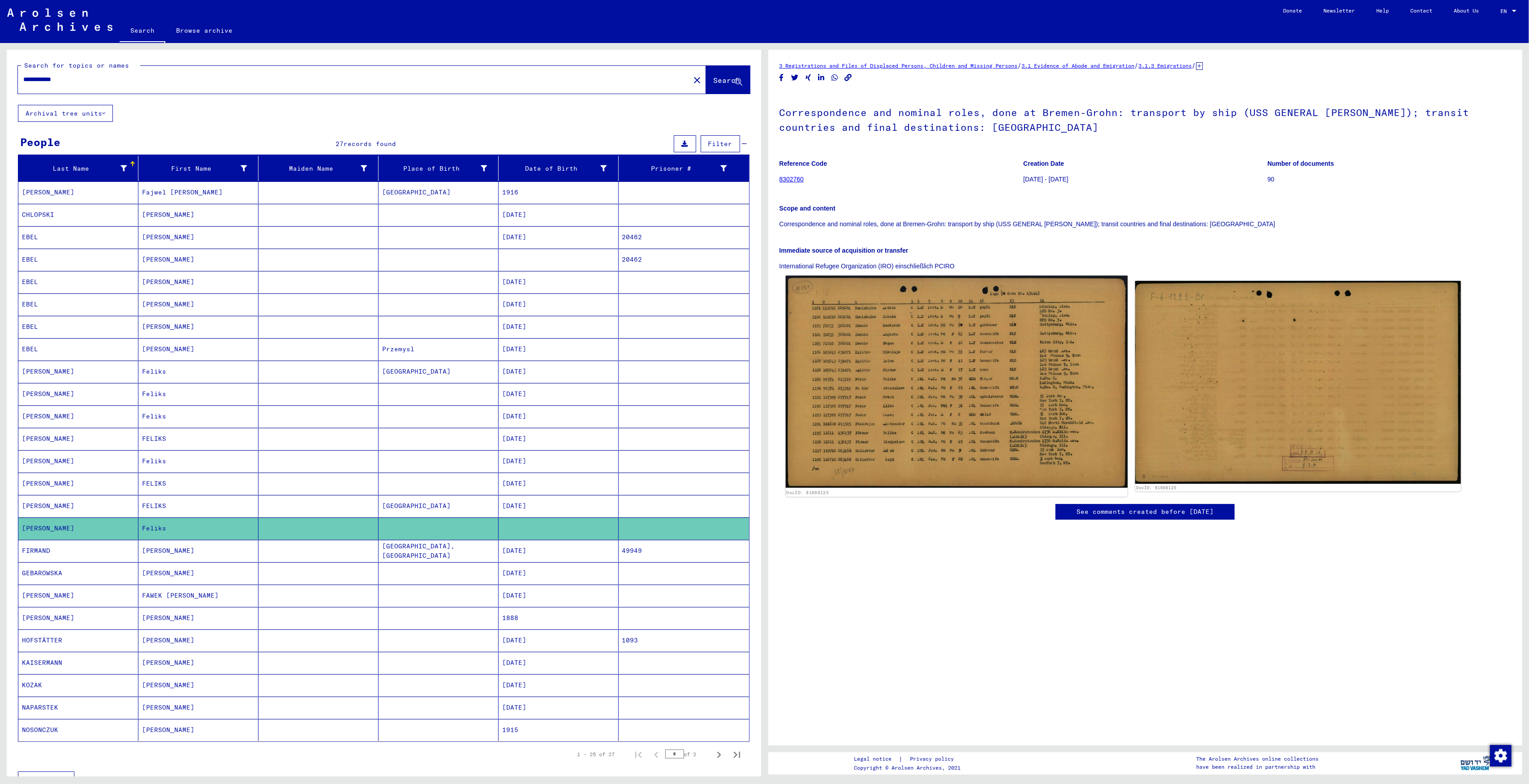
click at [935, 401] on img at bounding box center [956, 382] width 342 height 212
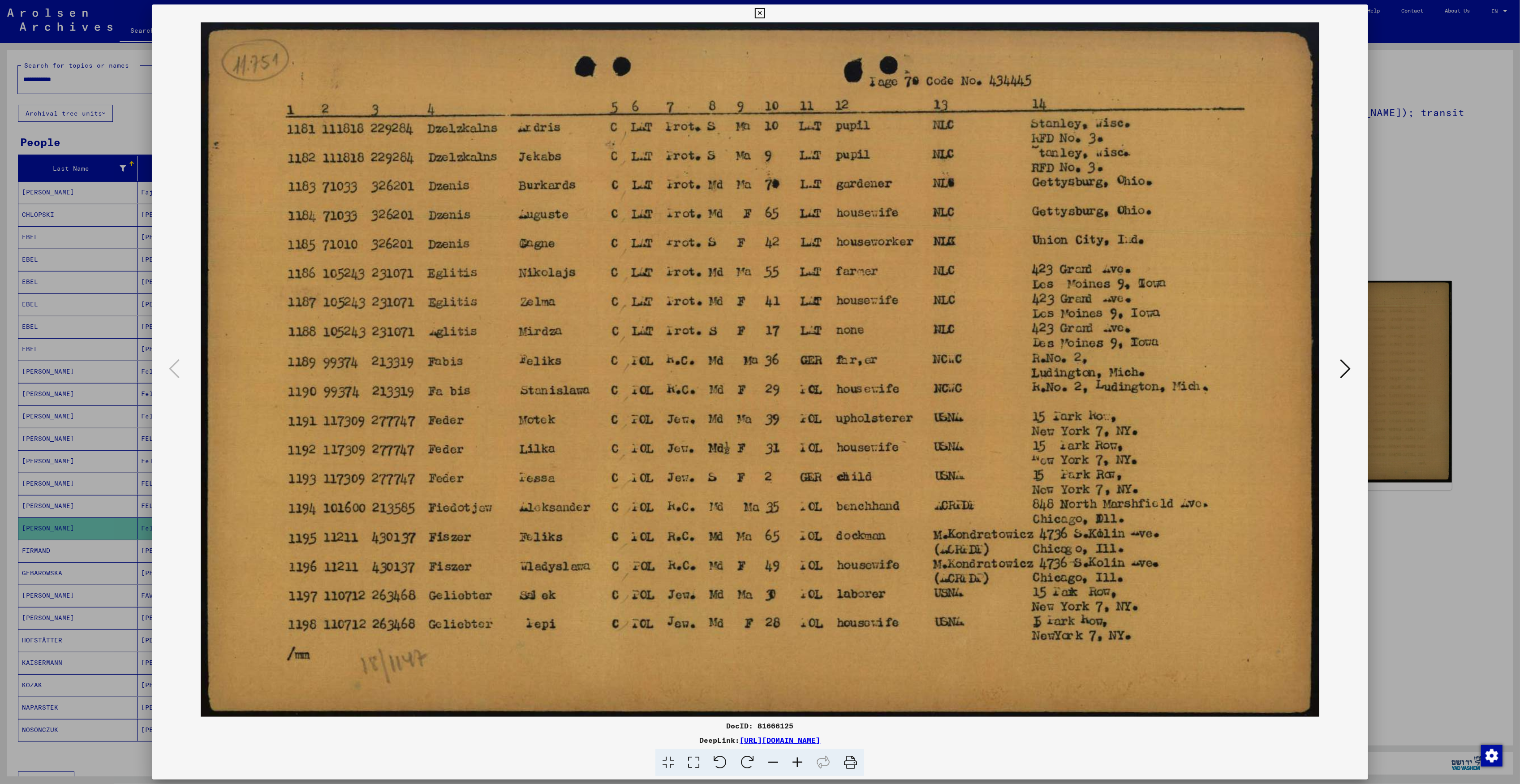
click at [101, 191] on div at bounding box center [760, 392] width 1520 height 784
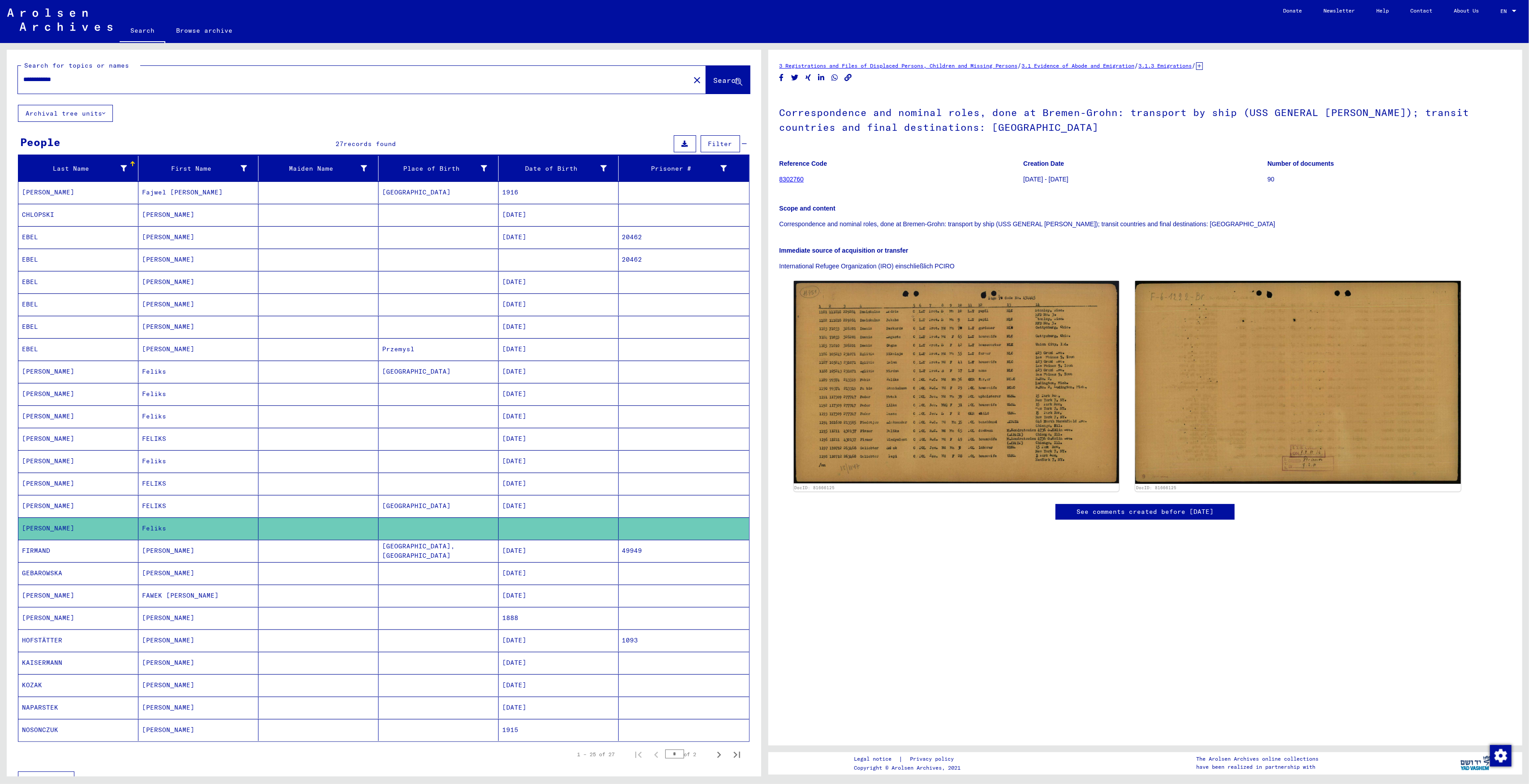
click at [36, 75] on input "**********" at bounding box center [354, 80] width 661 height 9
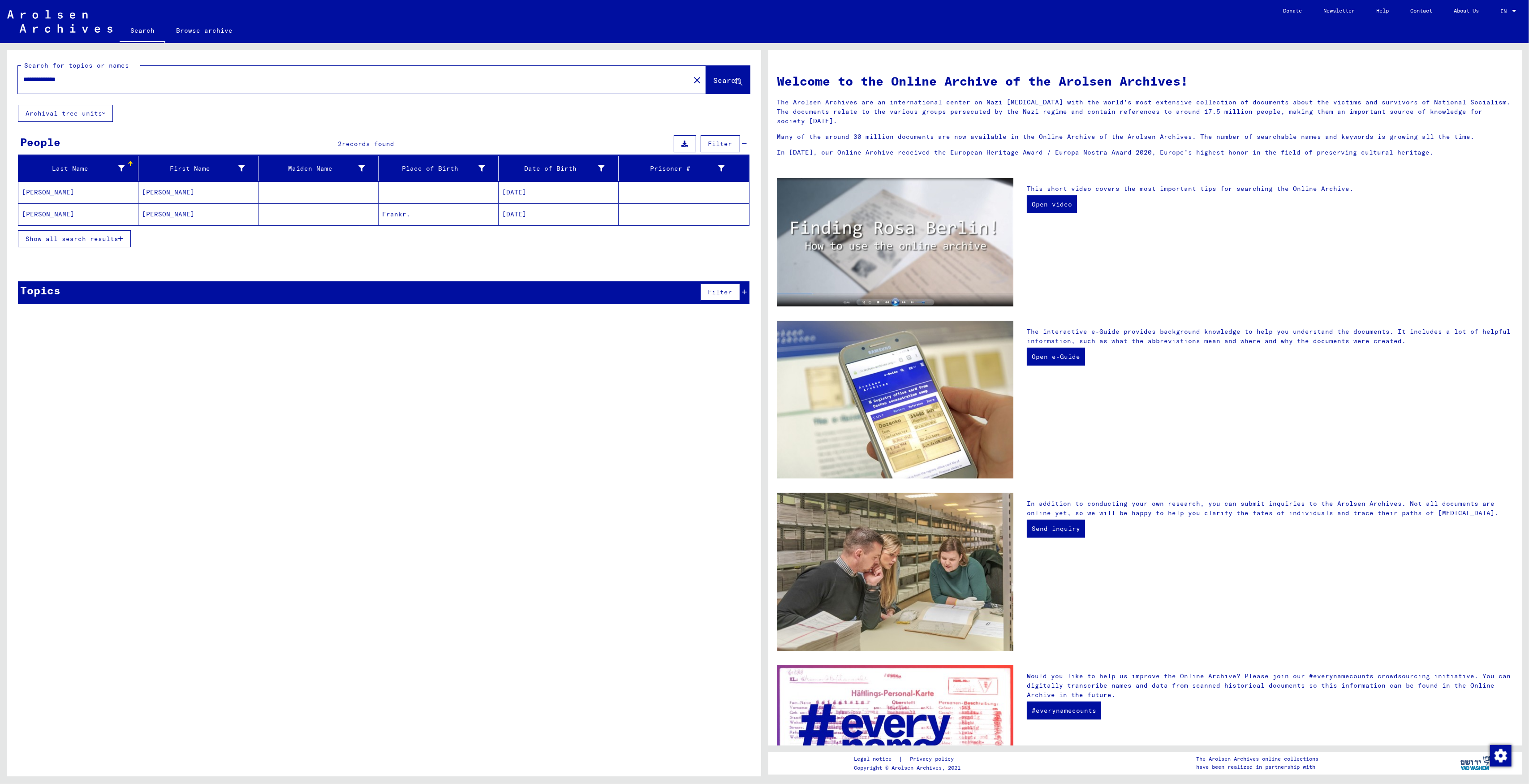
click at [69, 239] on span "Show all search results" at bounding box center [72, 239] width 93 height 8
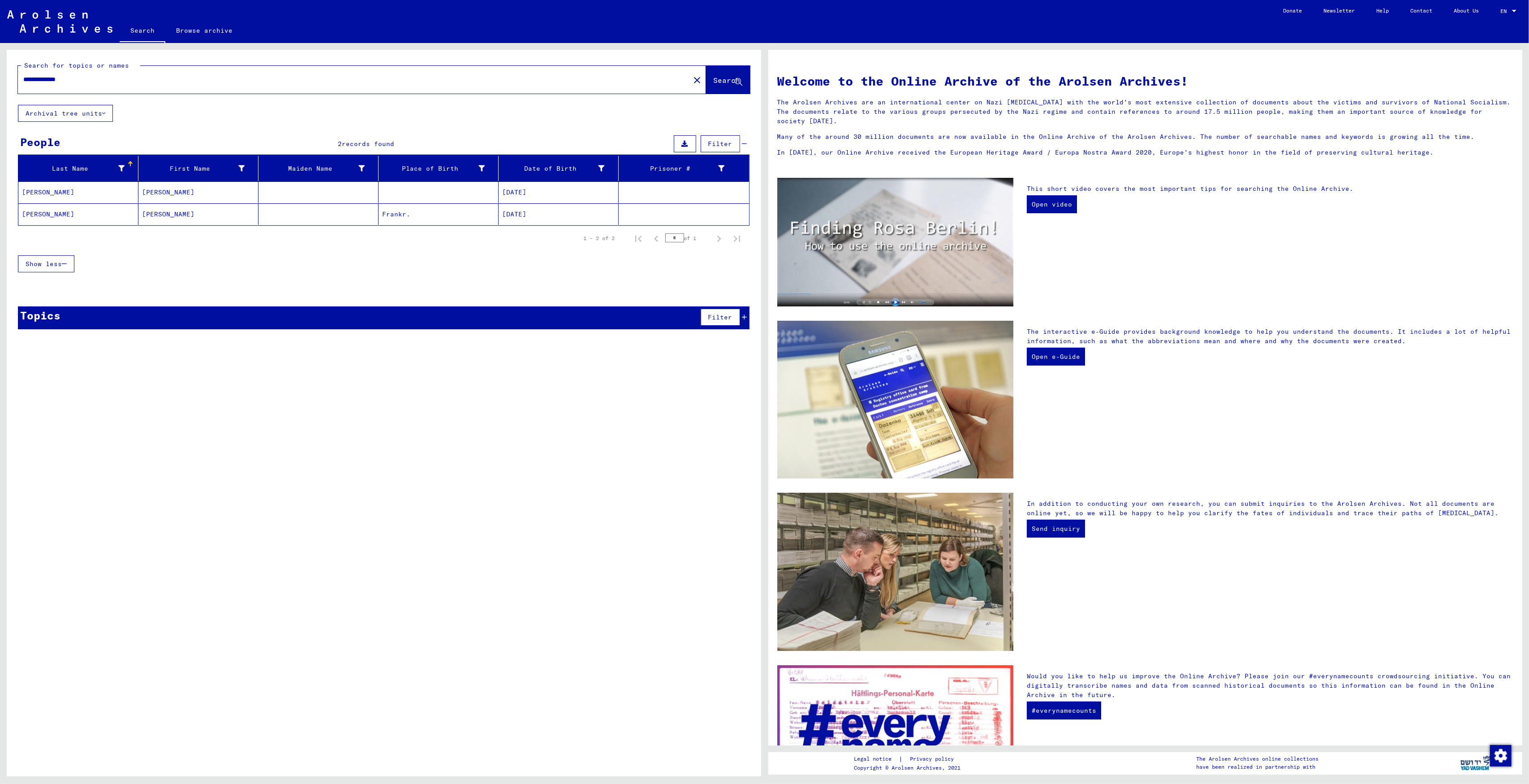
click at [470, 194] on mat-cell at bounding box center [439, 192] width 120 height 21
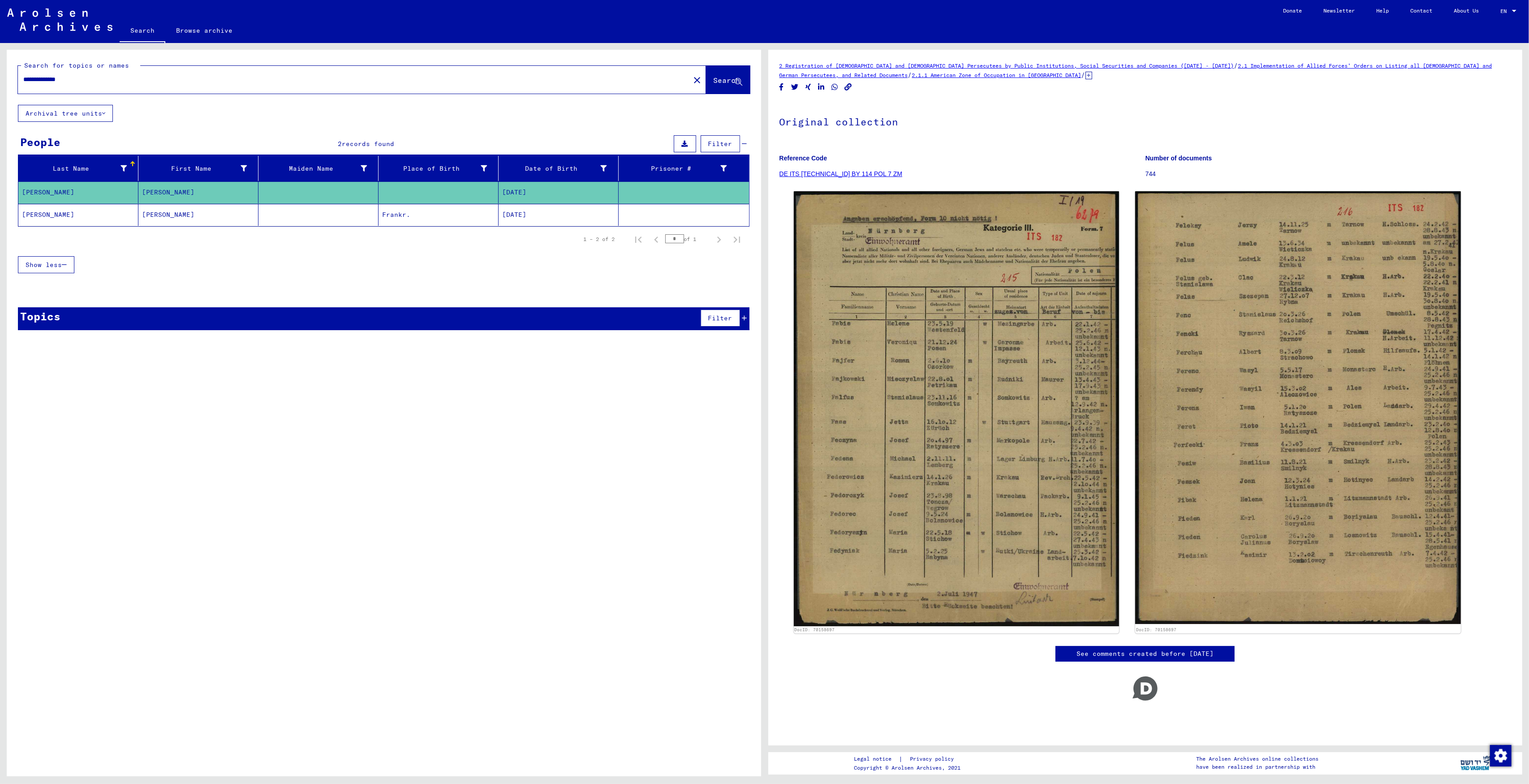
click at [455, 211] on mat-cell "Frankr." at bounding box center [439, 214] width 120 height 22
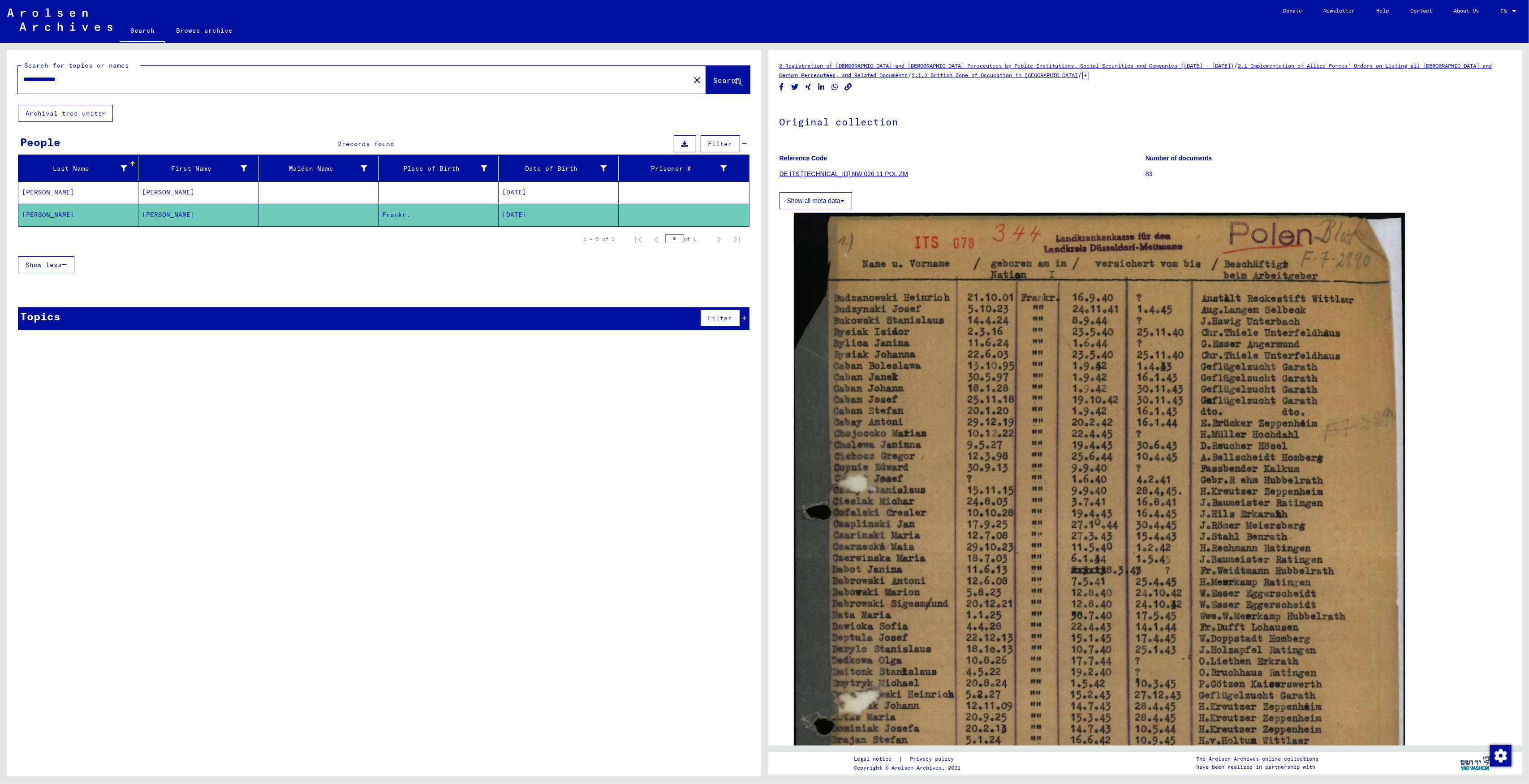
click at [37, 76] on input "**********" at bounding box center [354, 80] width 661 height 9
type input "*********"
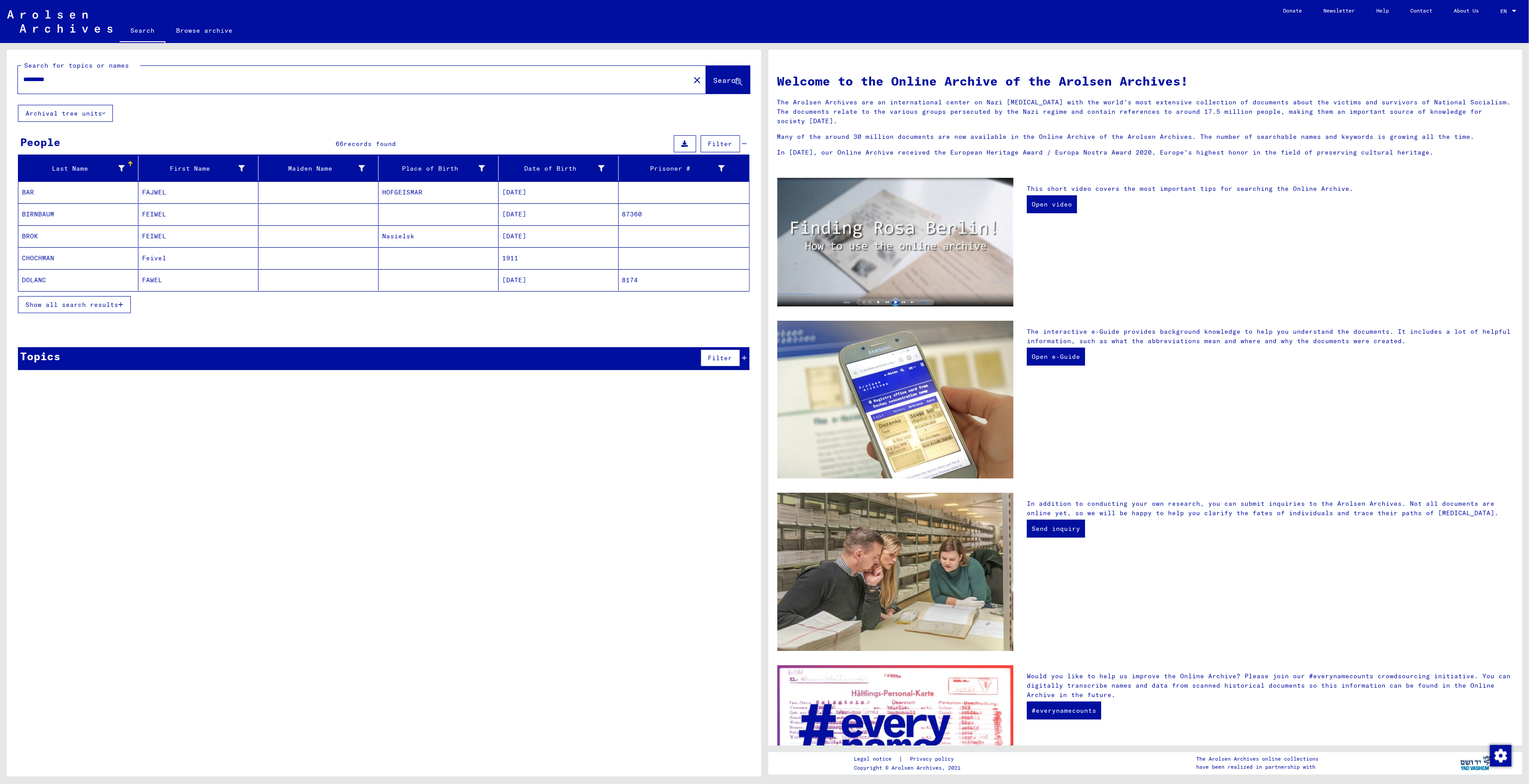
click at [78, 307] on span "Show all search results" at bounding box center [72, 304] width 93 height 8
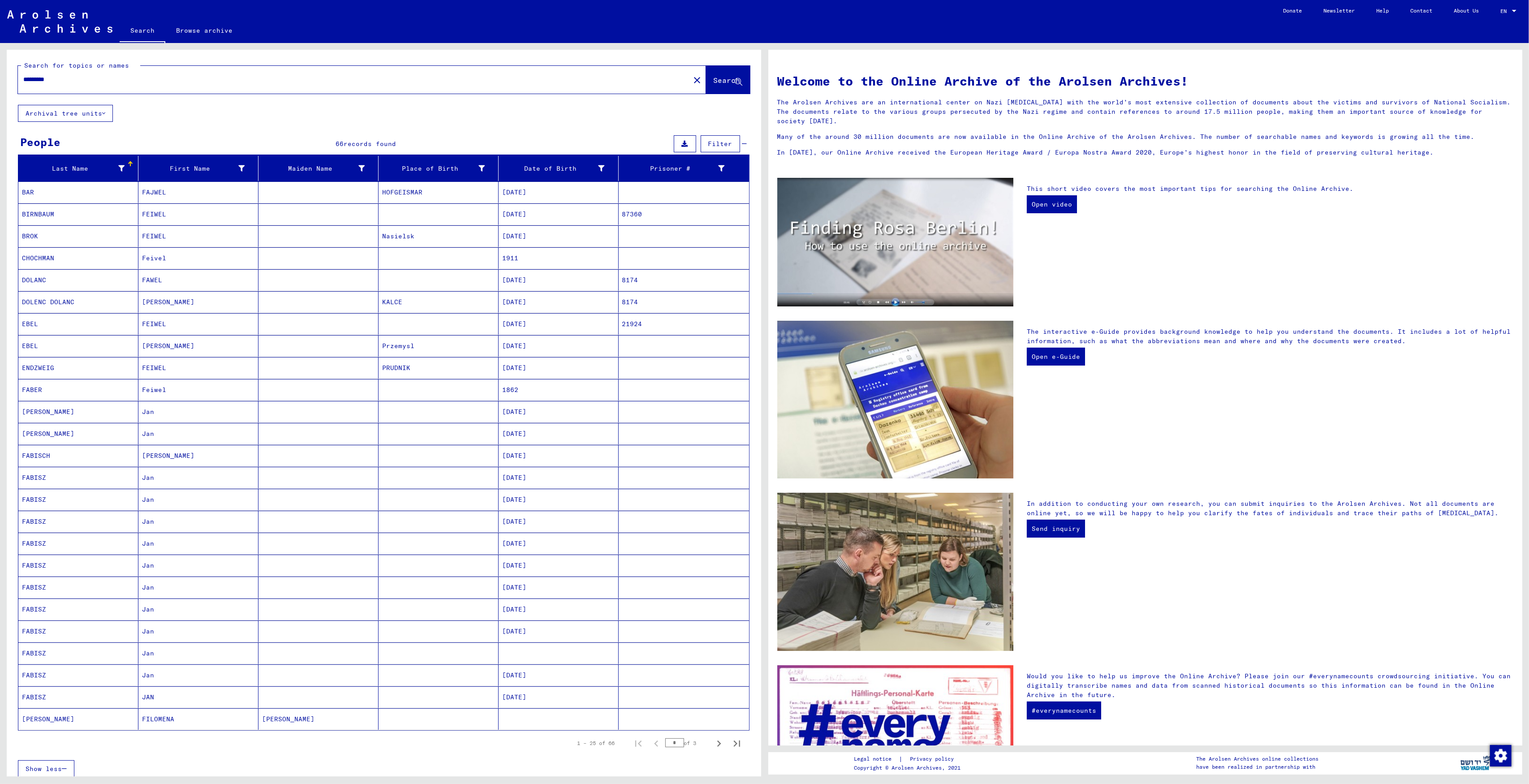
click at [139, 529] on mat-cell "Jan" at bounding box center [198, 521] width 120 height 21
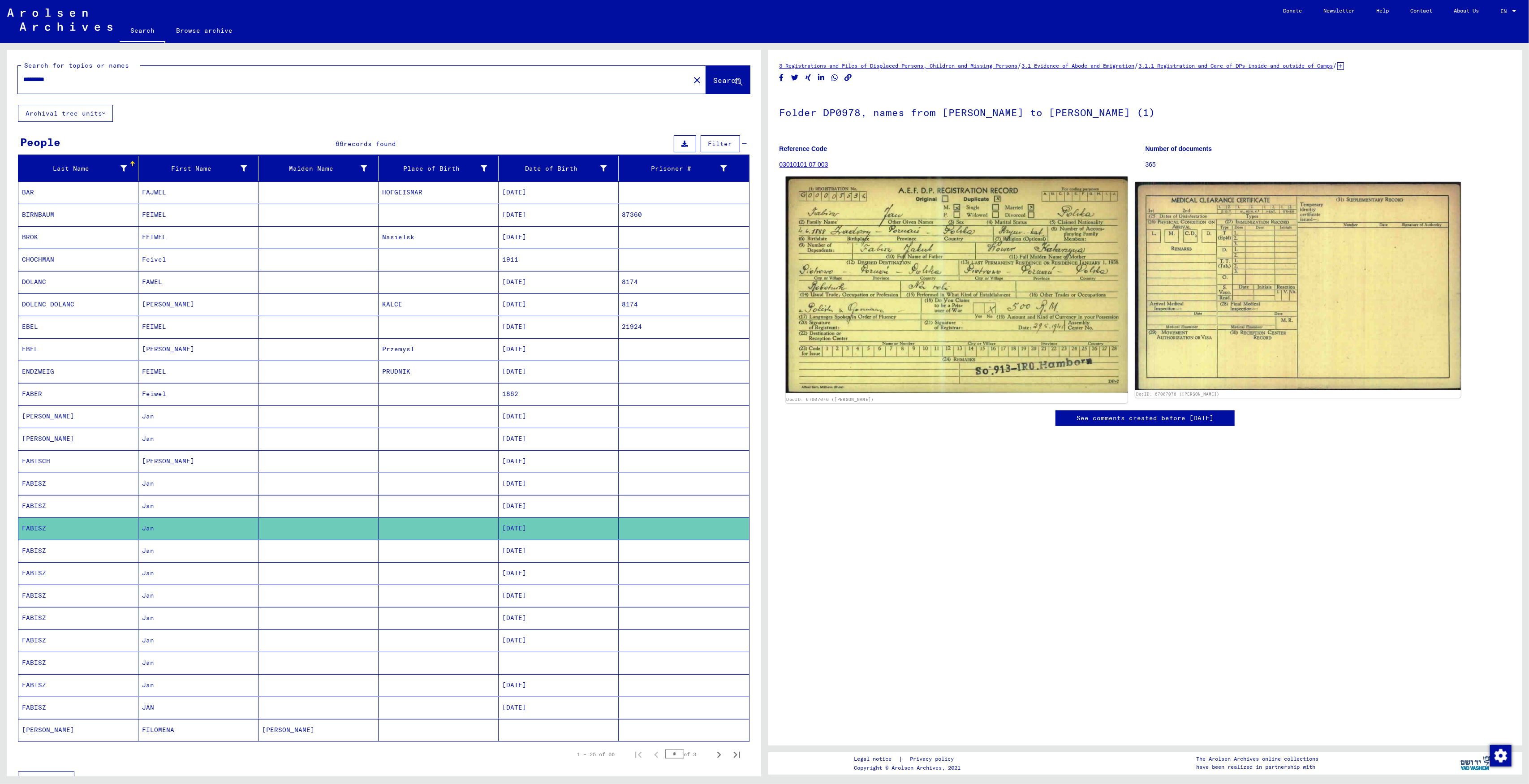
click at [904, 288] on img at bounding box center [956, 284] width 342 height 217
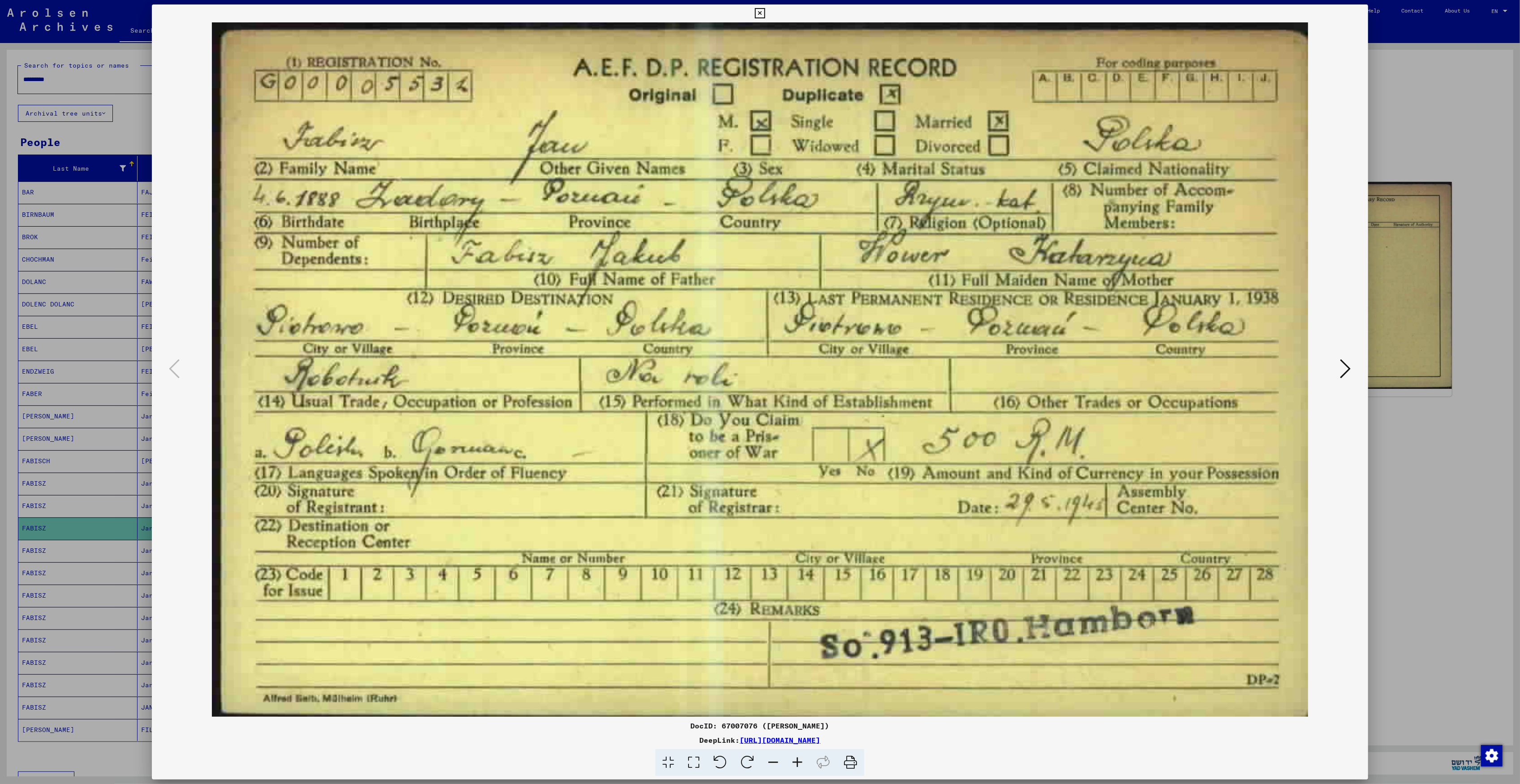
click at [1351, 366] on icon at bounding box center [1346, 369] width 11 height 21
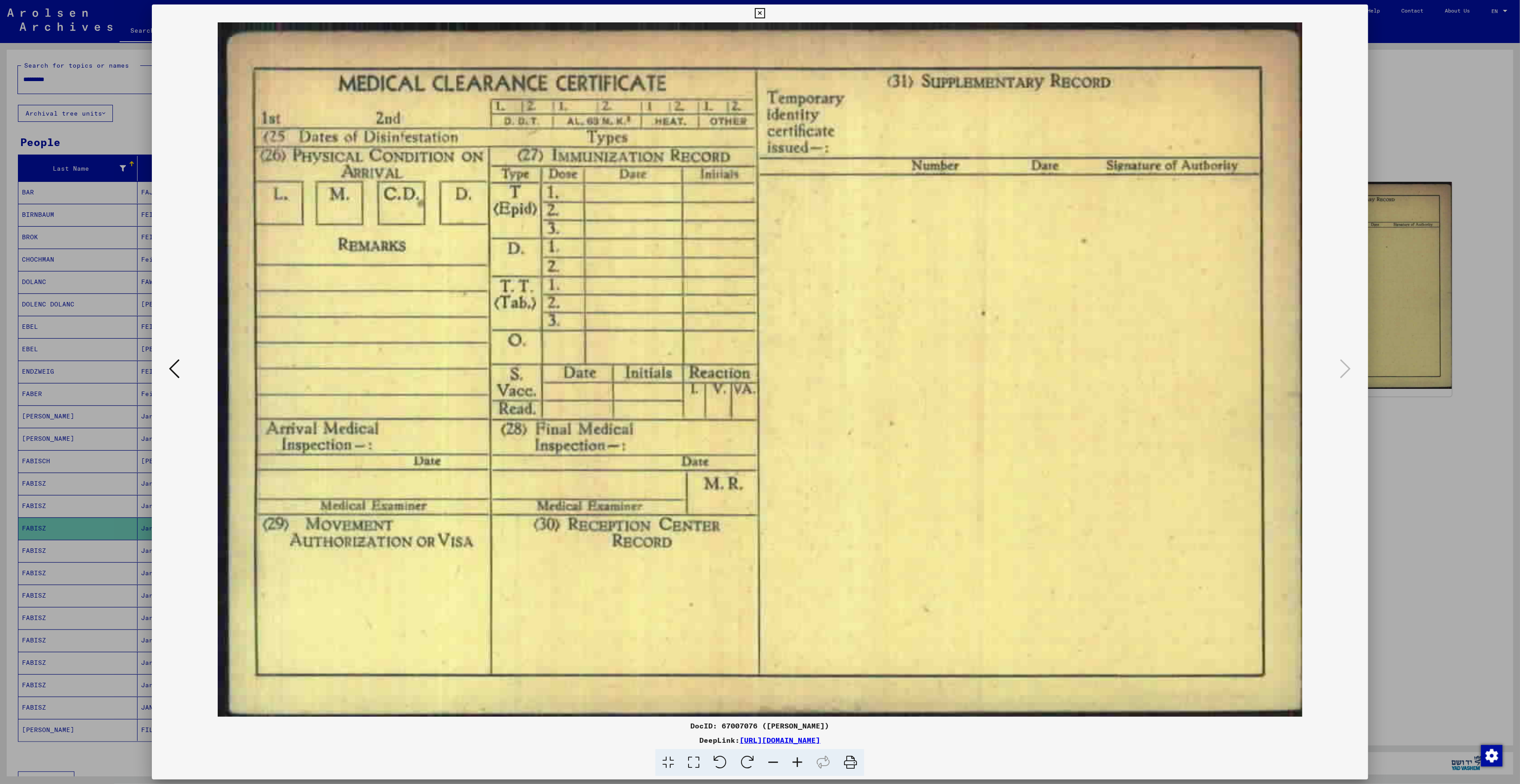
click at [1409, 335] on div at bounding box center [760, 392] width 1520 height 784
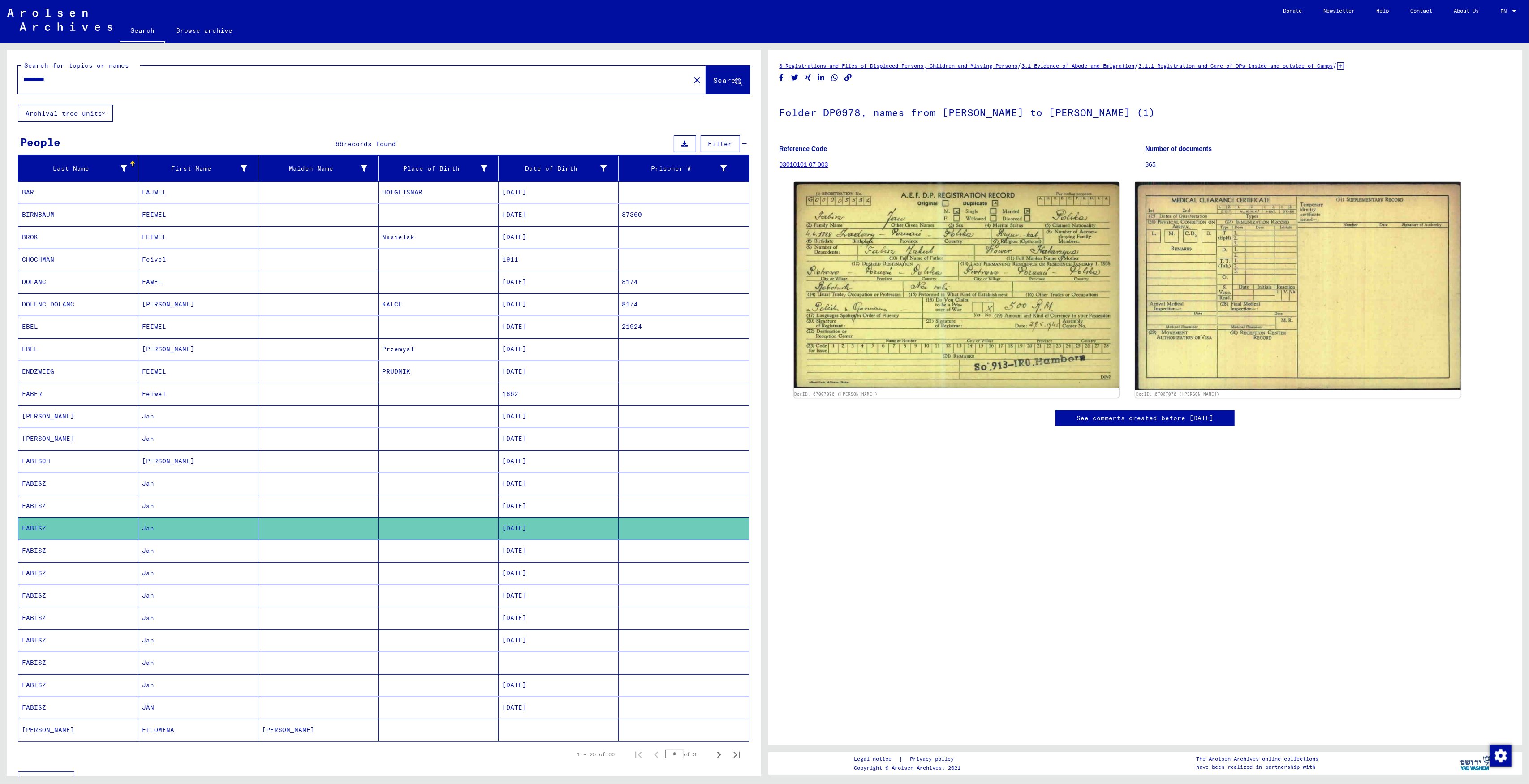
click at [181, 511] on mat-cell "Jan" at bounding box center [198, 506] width 120 height 22
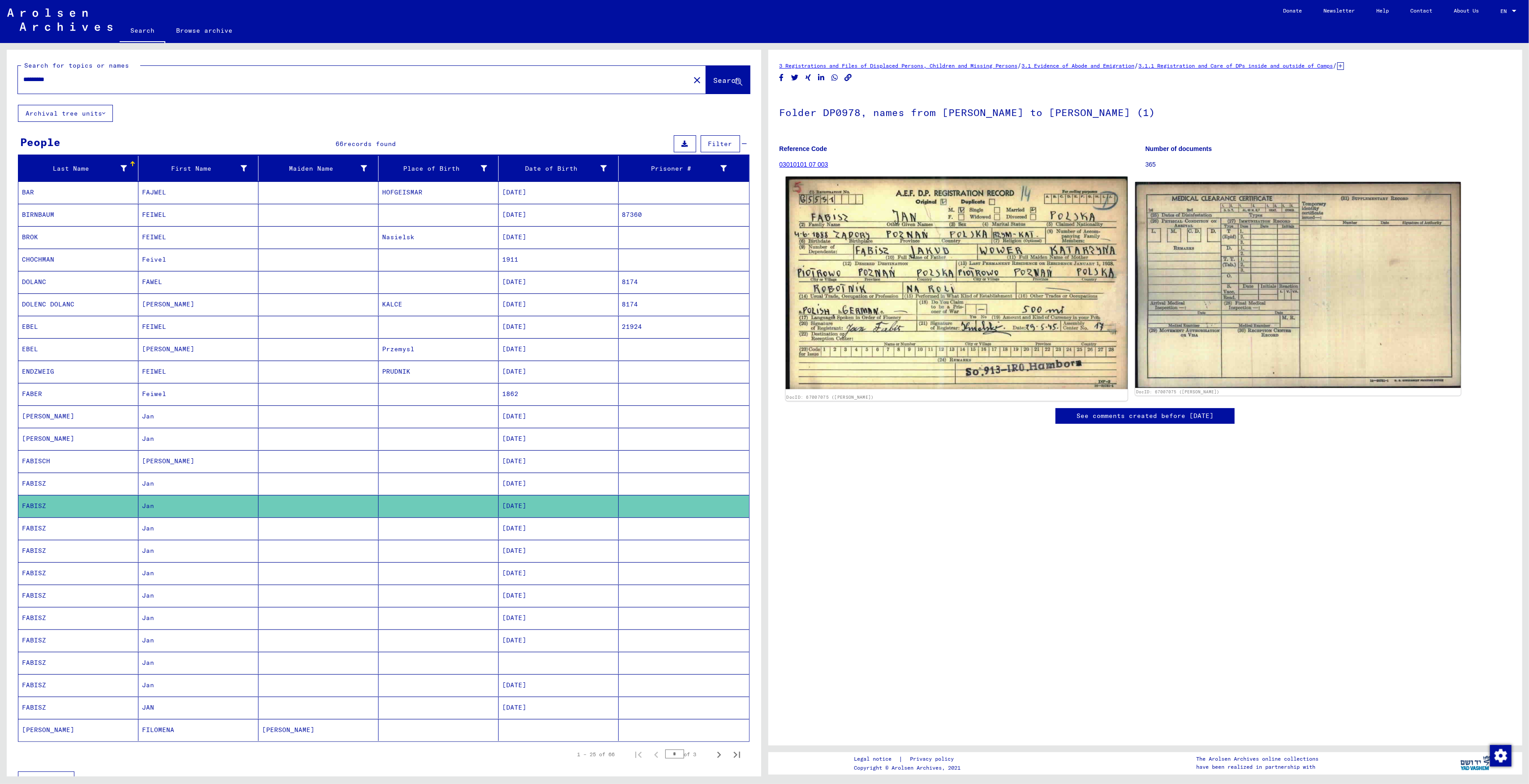
click at [963, 282] on img at bounding box center [956, 283] width 342 height 213
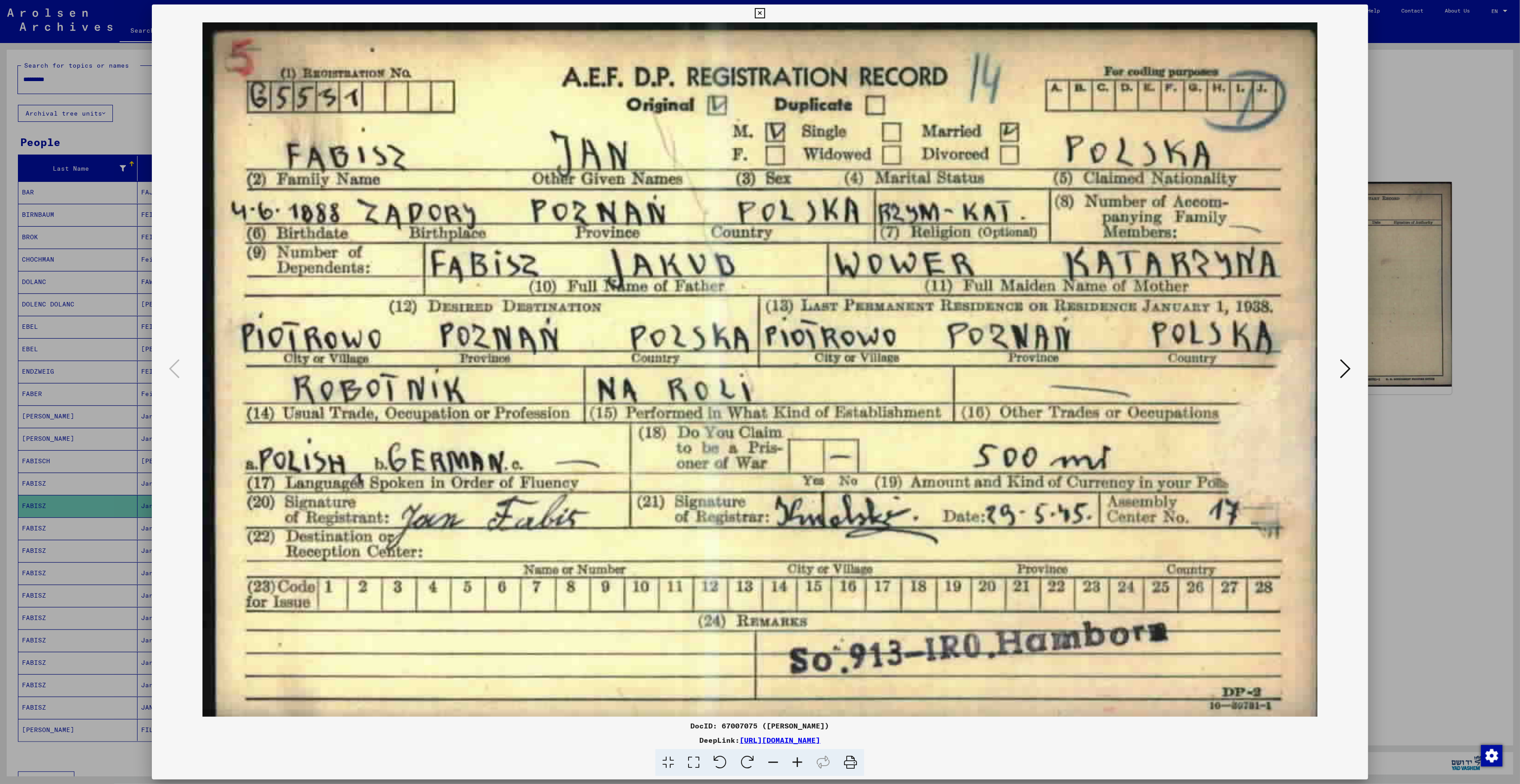
click at [95, 373] on div at bounding box center [760, 392] width 1520 height 784
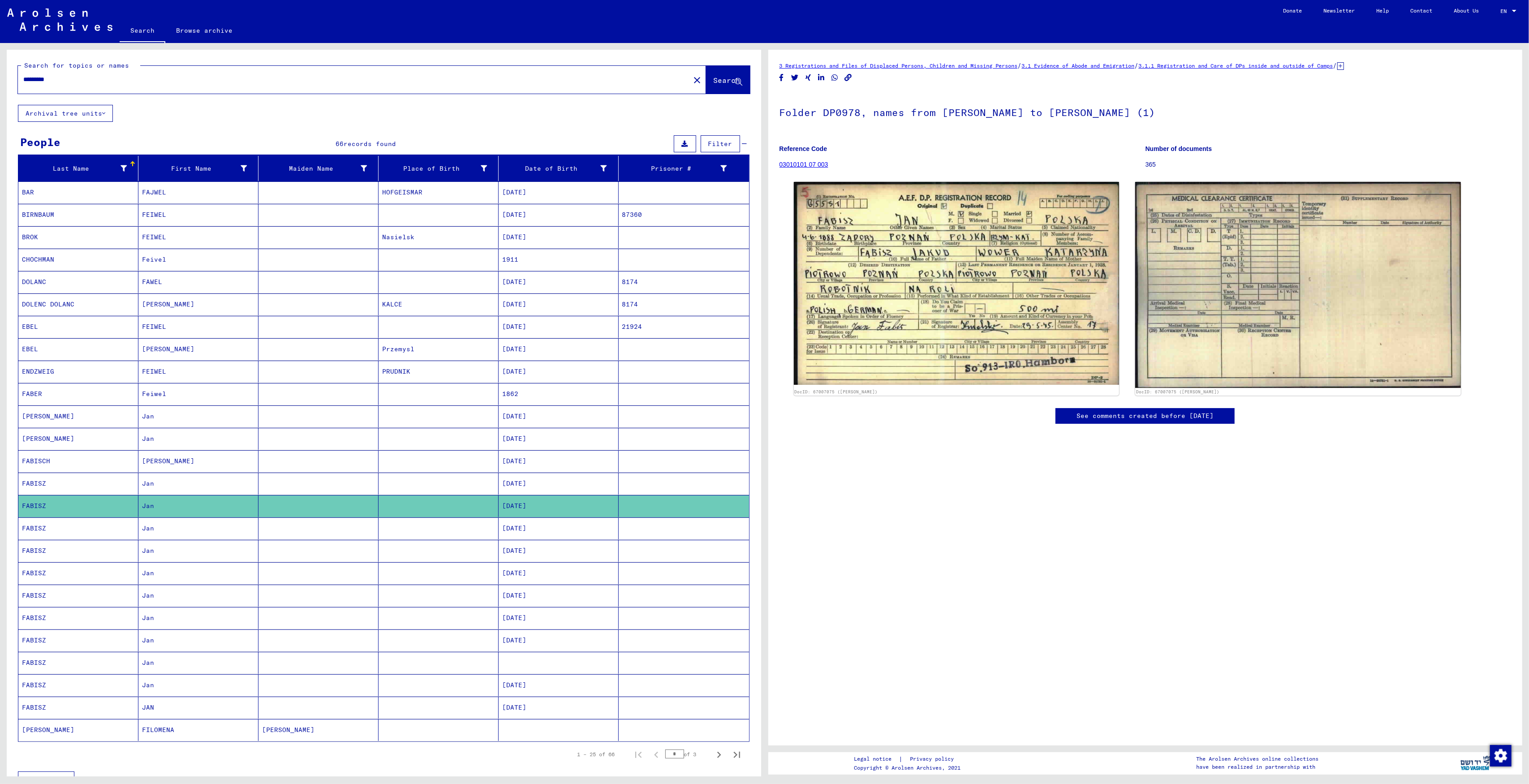
click at [123, 482] on mat-cell "FABISZ" at bounding box center [78, 483] width 120 height 22
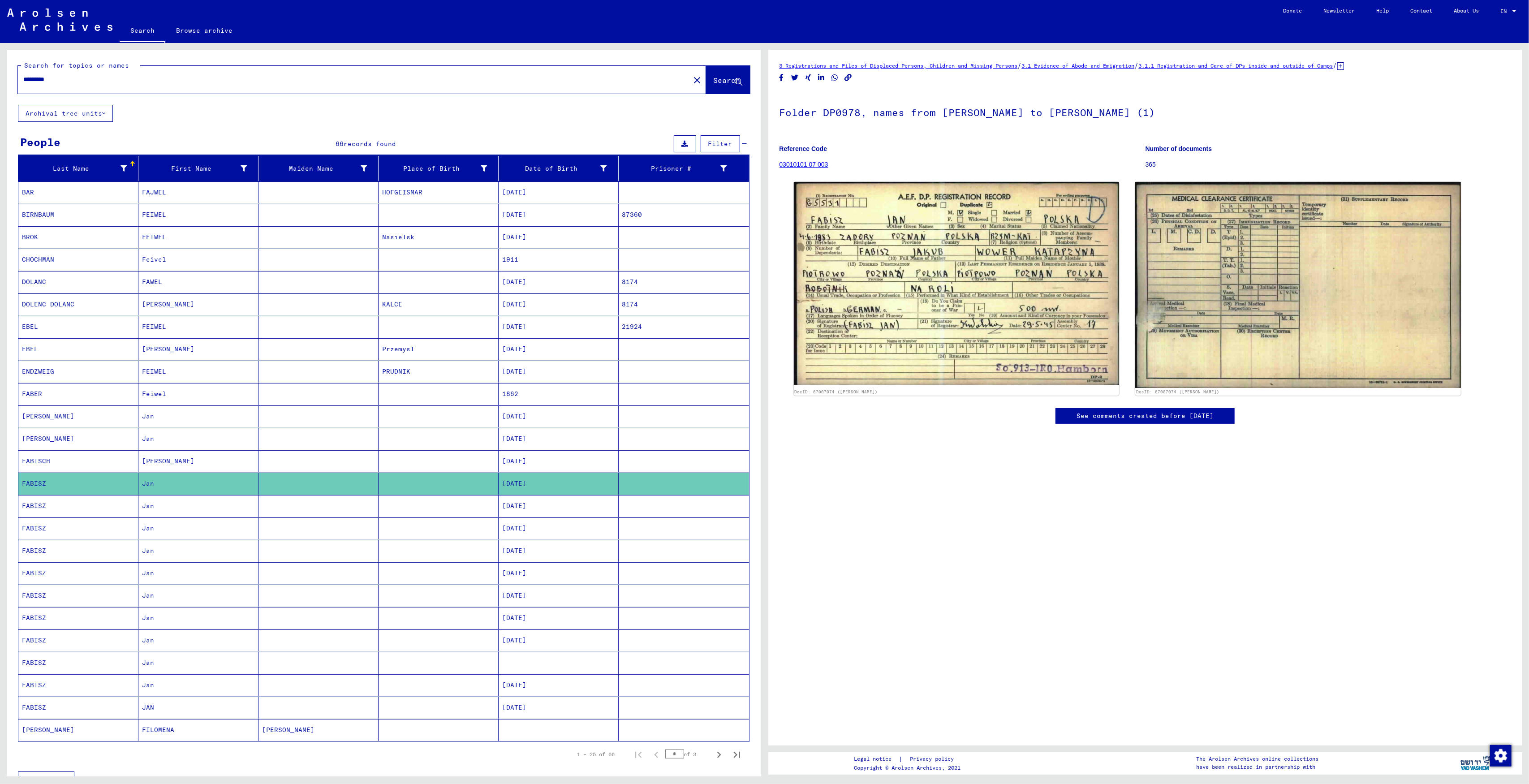
click at [116, 539] on mat-cell "FABISZ" at bounding box center [78, 528] width 120 height 22
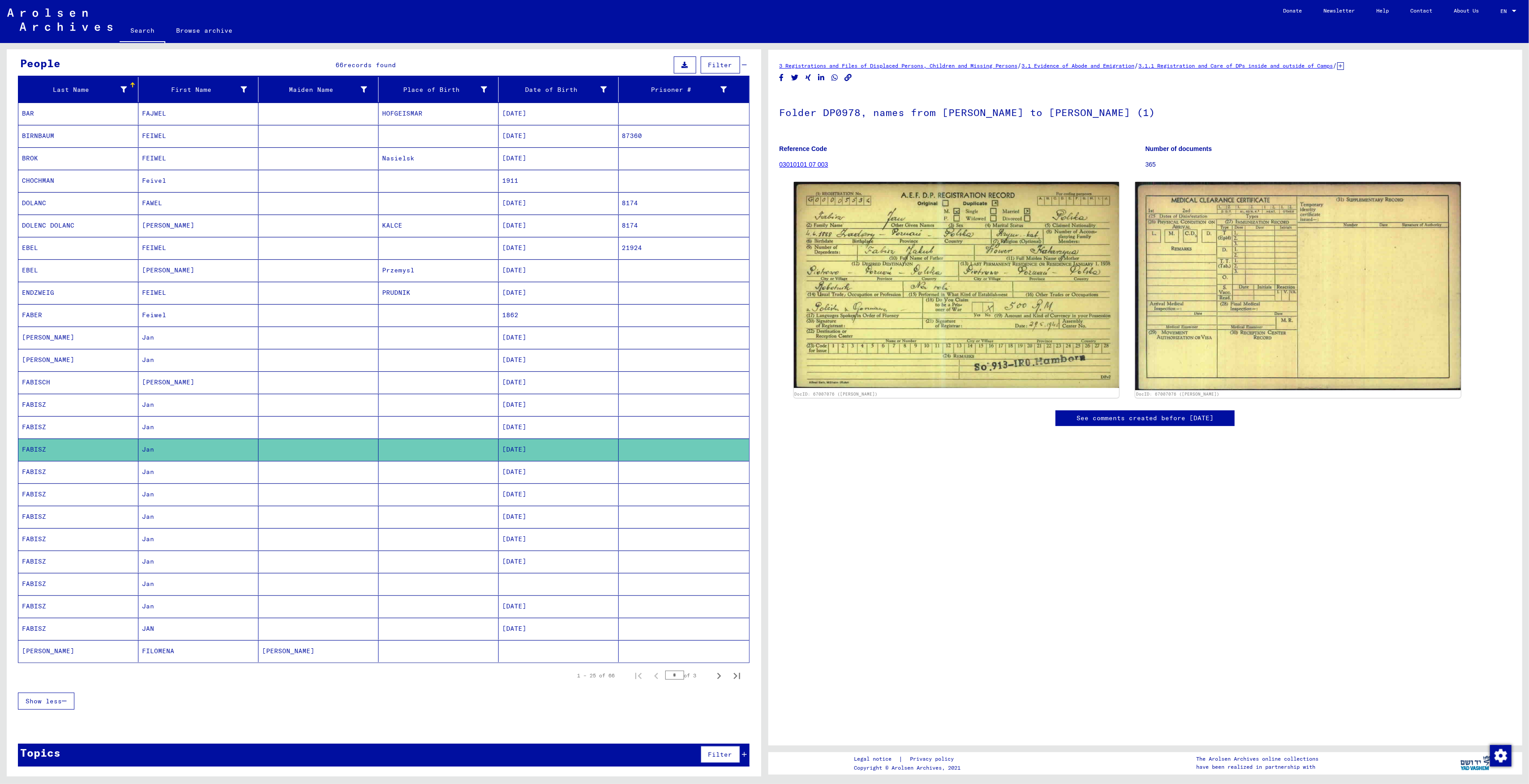
scroll to position [87, 0]
click at [716, 675] on button "Next page" at bounding box center [719, 675] width 18 height 18
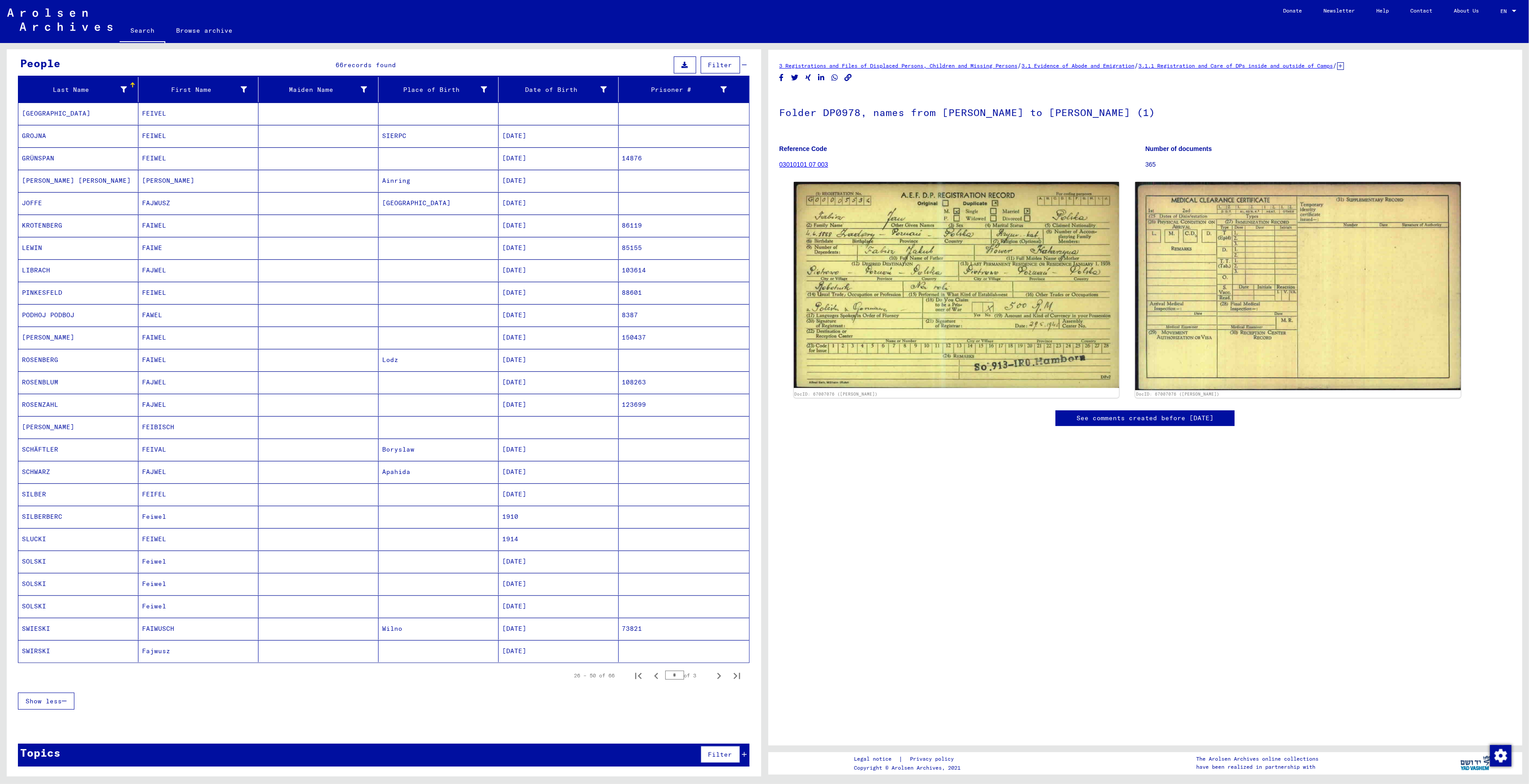
click at [716, 675] on button "Next page" at bounding box center [719, 675] width 18 height 18
type input "*"
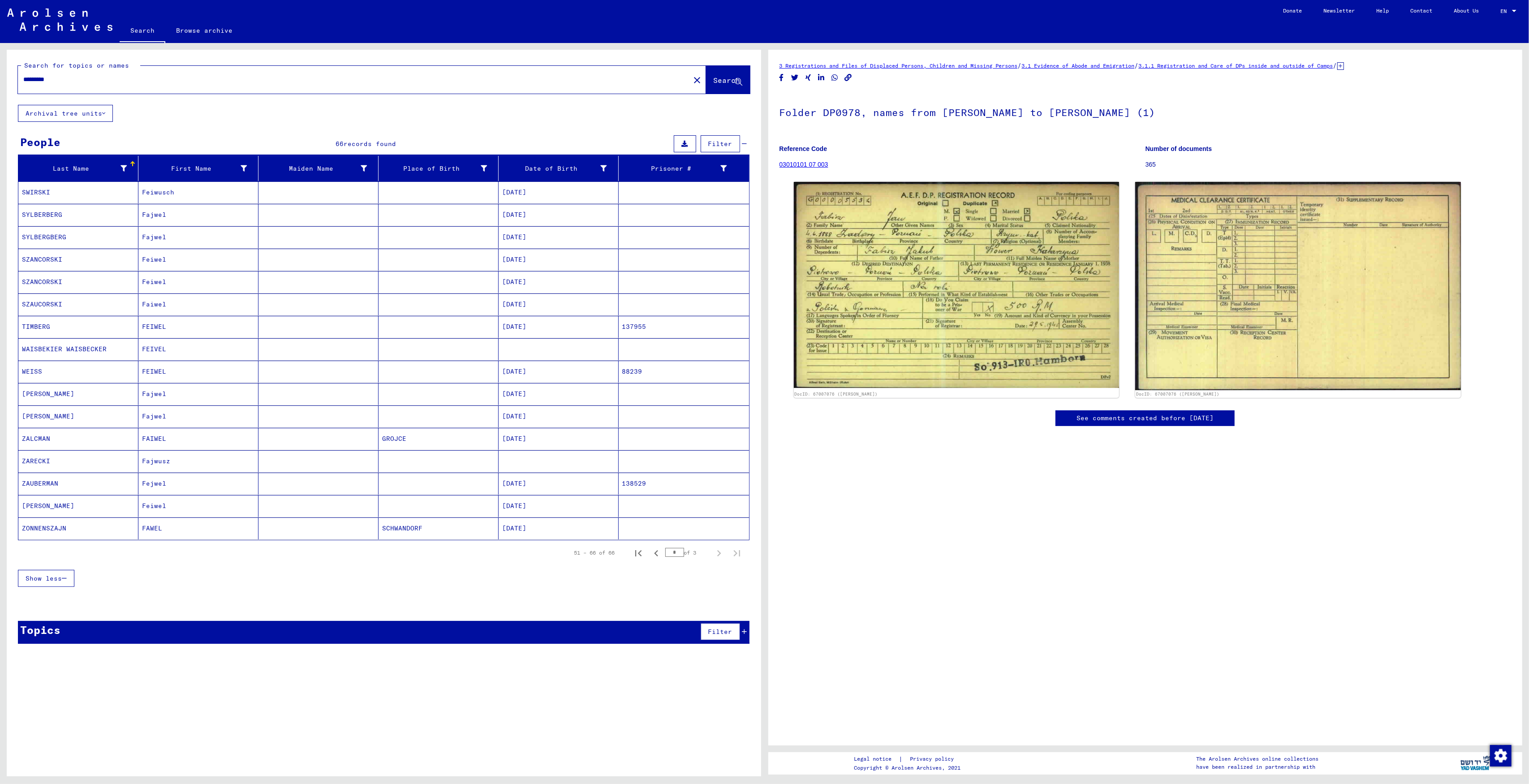
scroll to position [0, 0]
